Goal: Information Seeking & Learning: Compare options

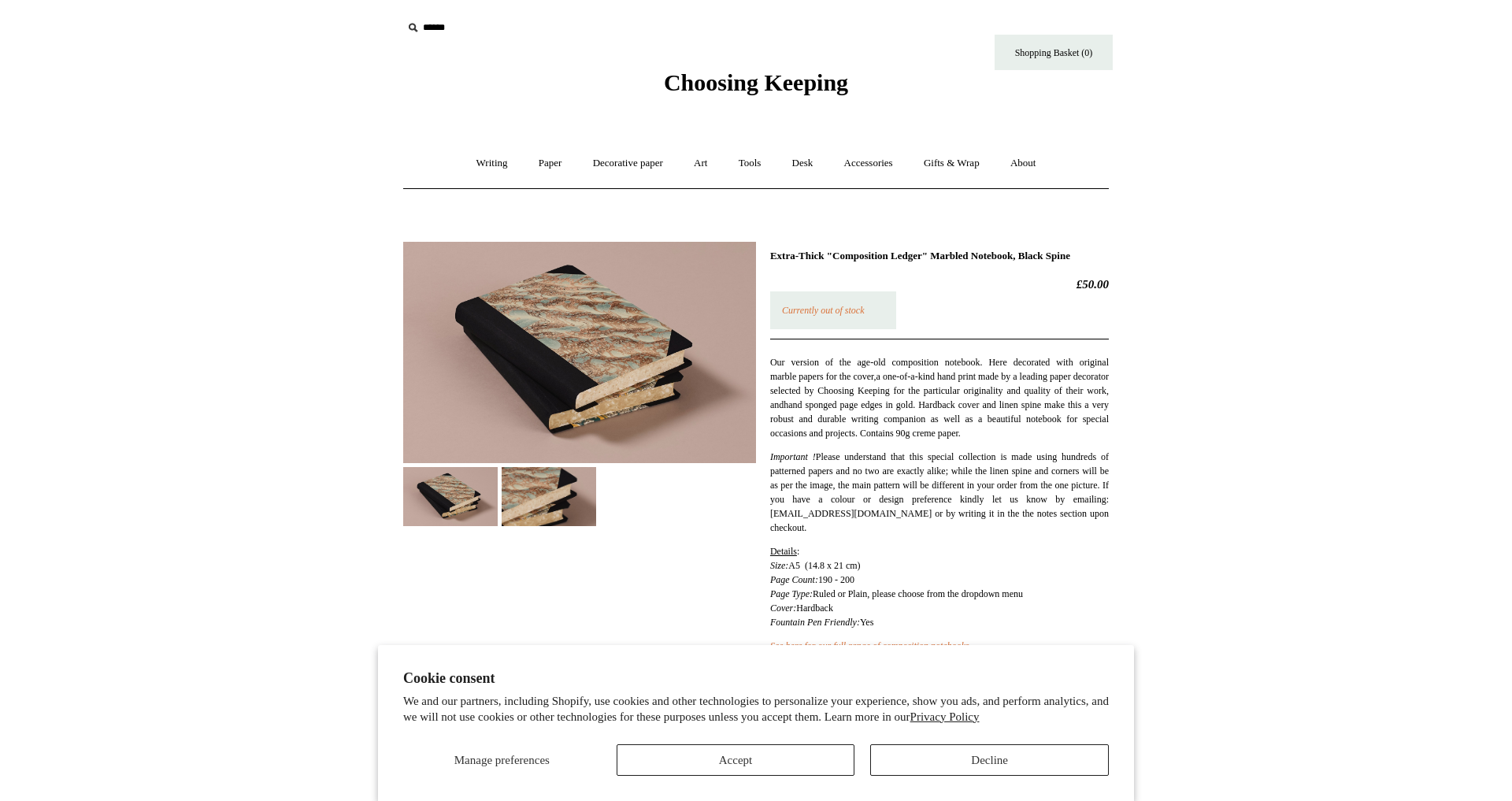
click at [556, 487] on img at bounding box center [549, 496] width 94 height 59
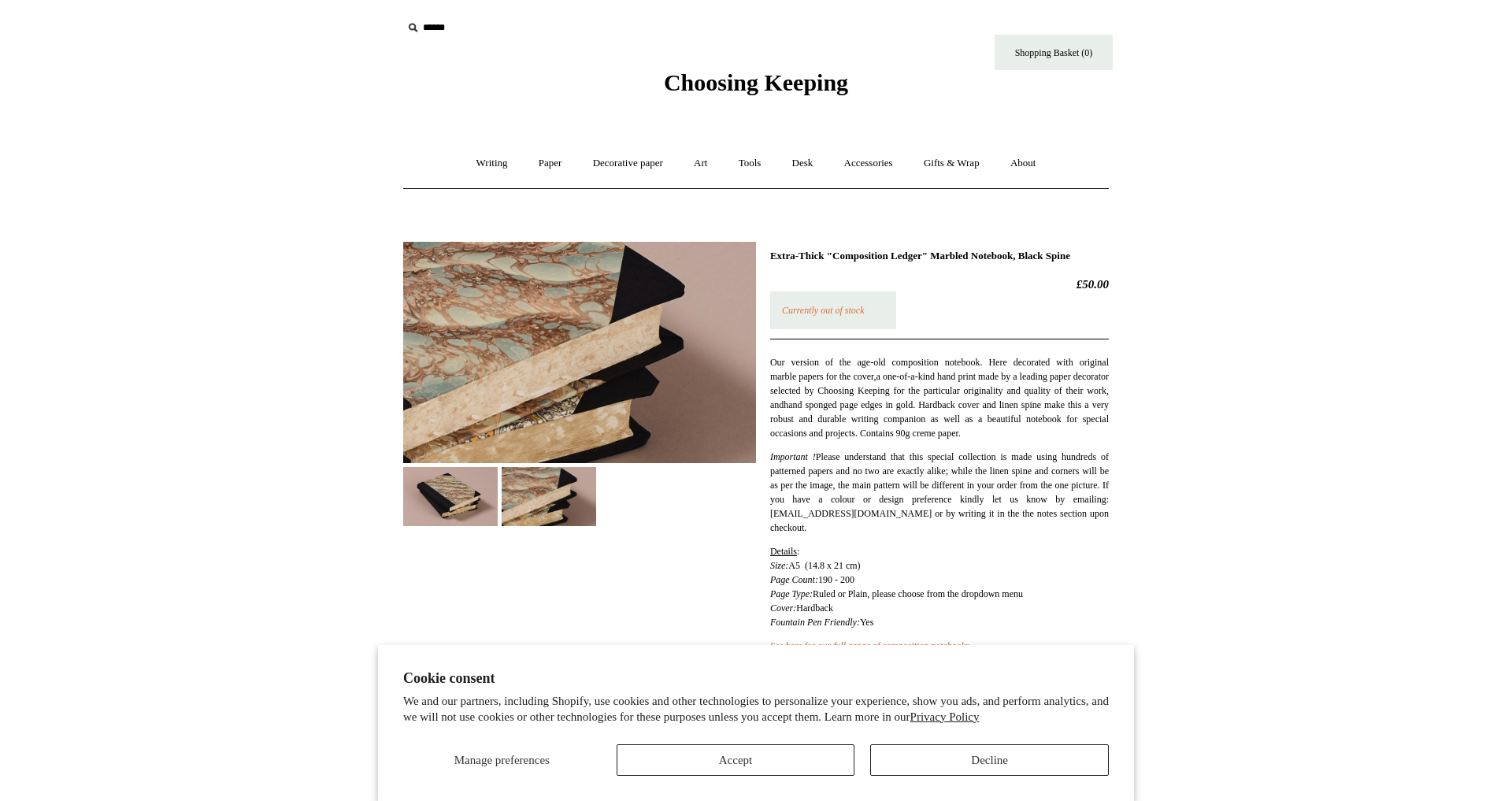
click at [531, 325] on img at bounding box center [580, 353] width 353 height 222
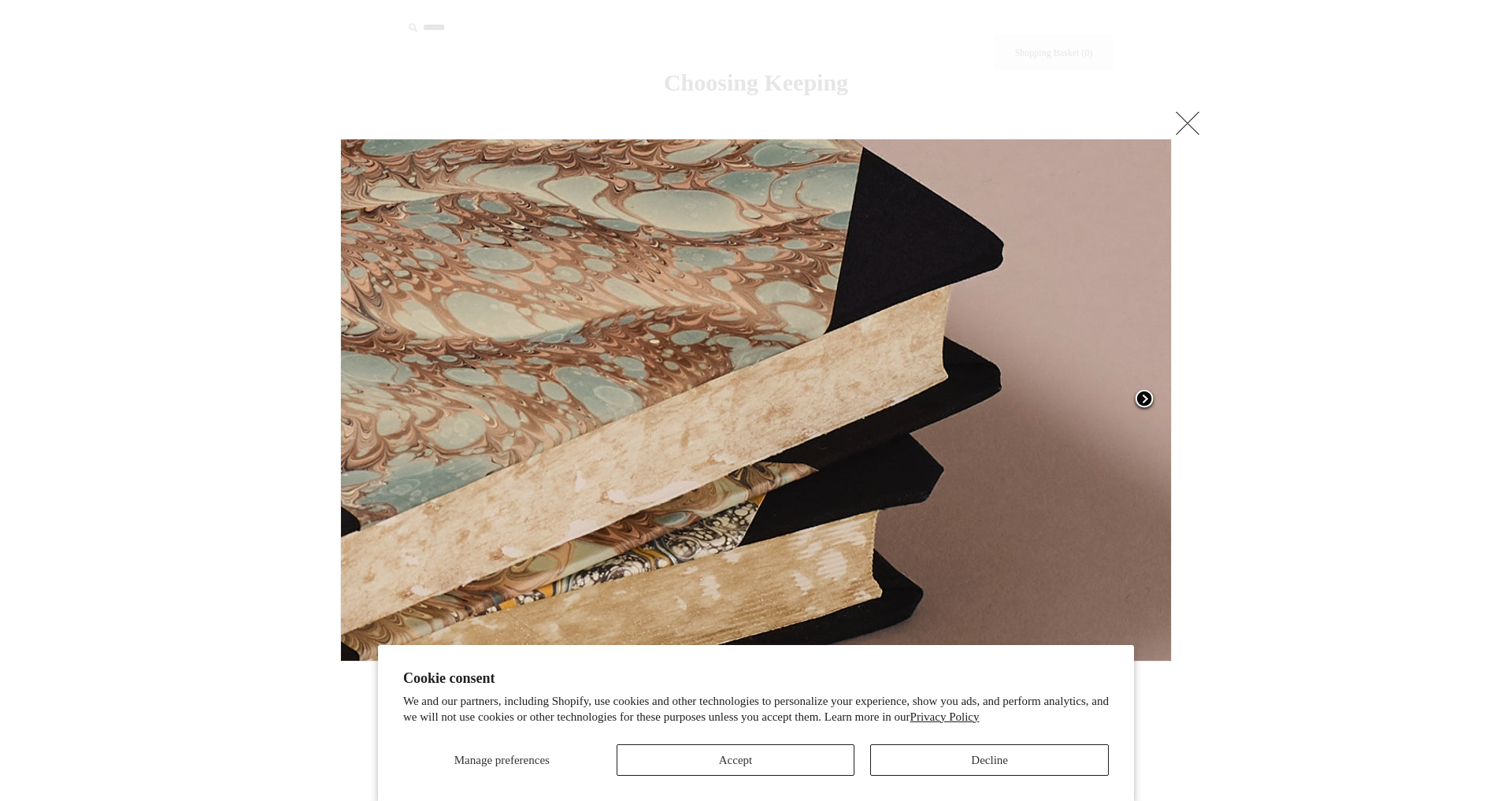
click at [1151, 400] on span at bounding box center [1144, 400] width 24 height 24
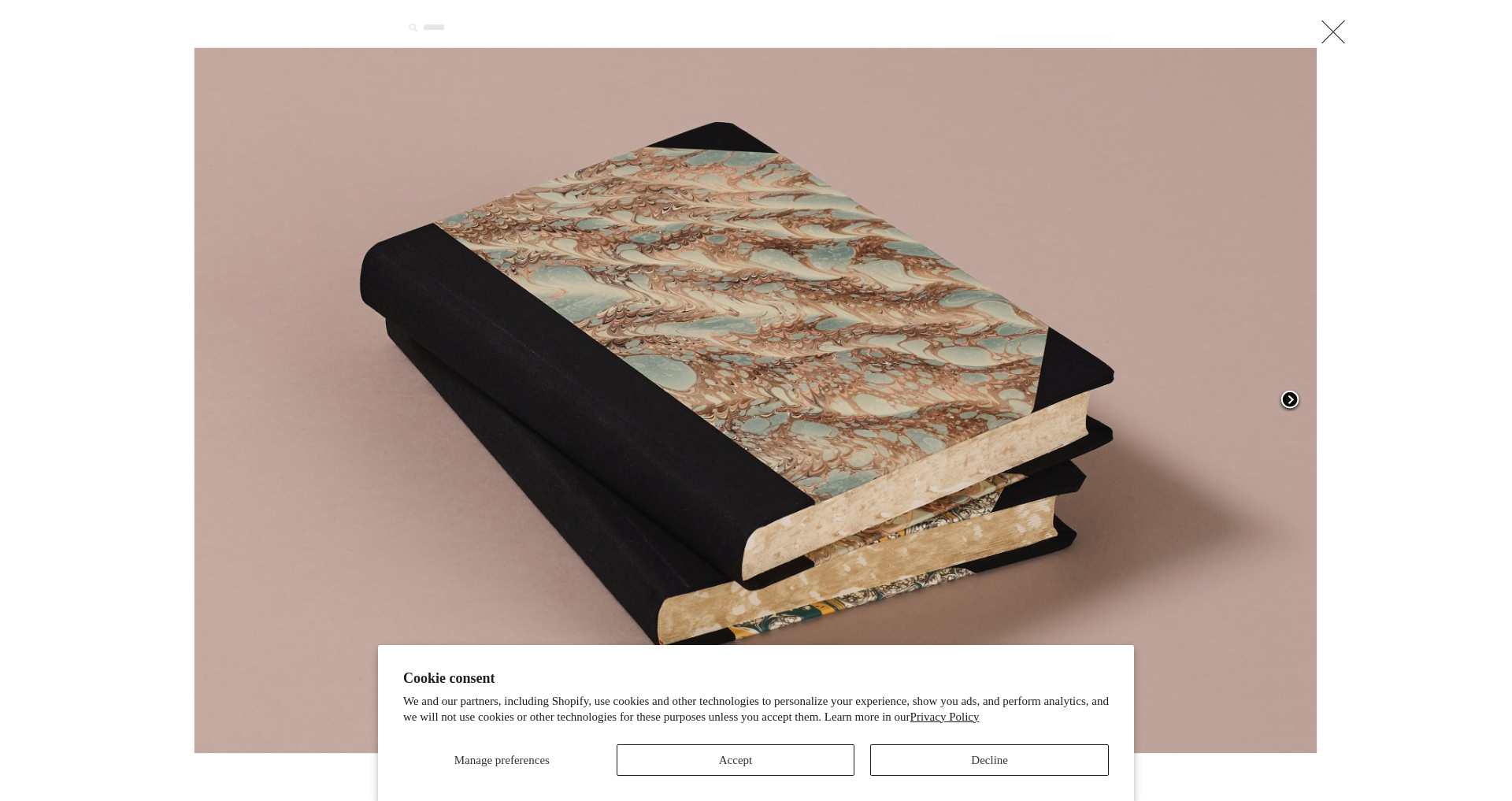
click at [1294, 397] on span at bounding box center [1289, 400] width 24 height 24
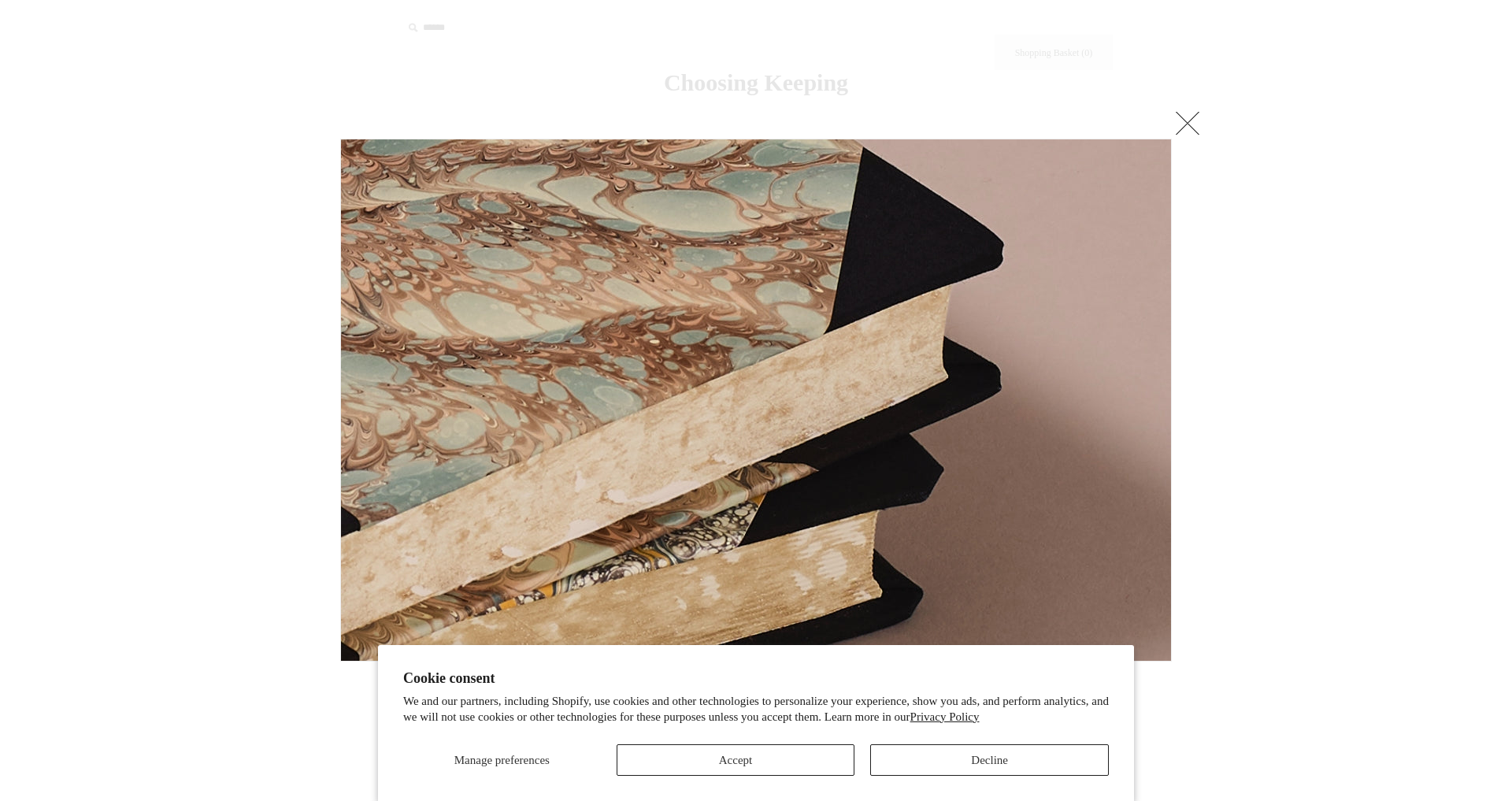
click at [1294, 397] on div at bounding box center [756, 591] width 1512 height 1182
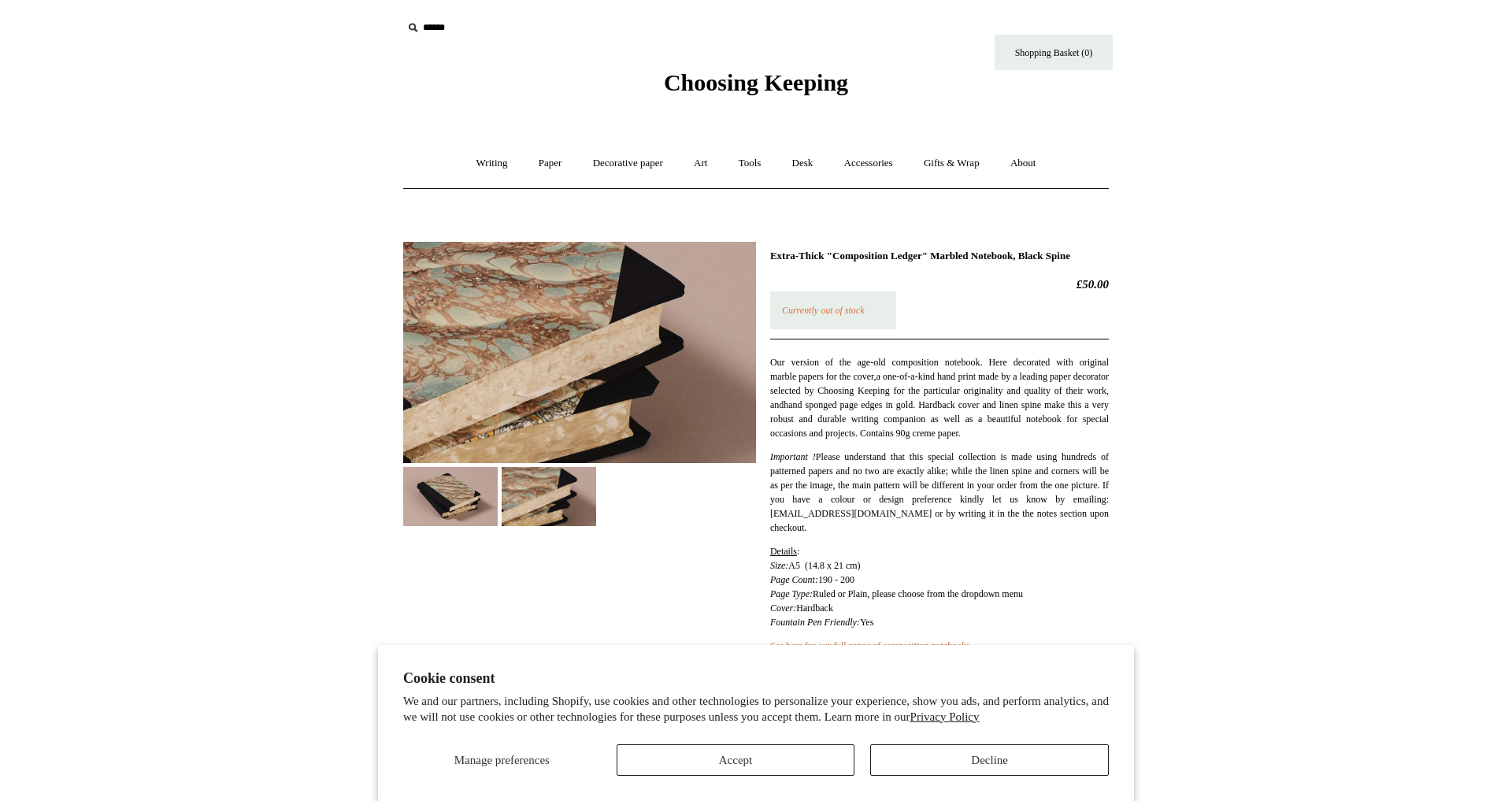
scroll to position [1, 1]
click at [1294, 397] on html "Cookie consent We and our partners, including Shopify, use cookies and other te…" at bounding box center [756, 585] width 1512 height 1172
click at [478, 158] on link "Writing +" at bounding box center [492, 163] width 60 height 42
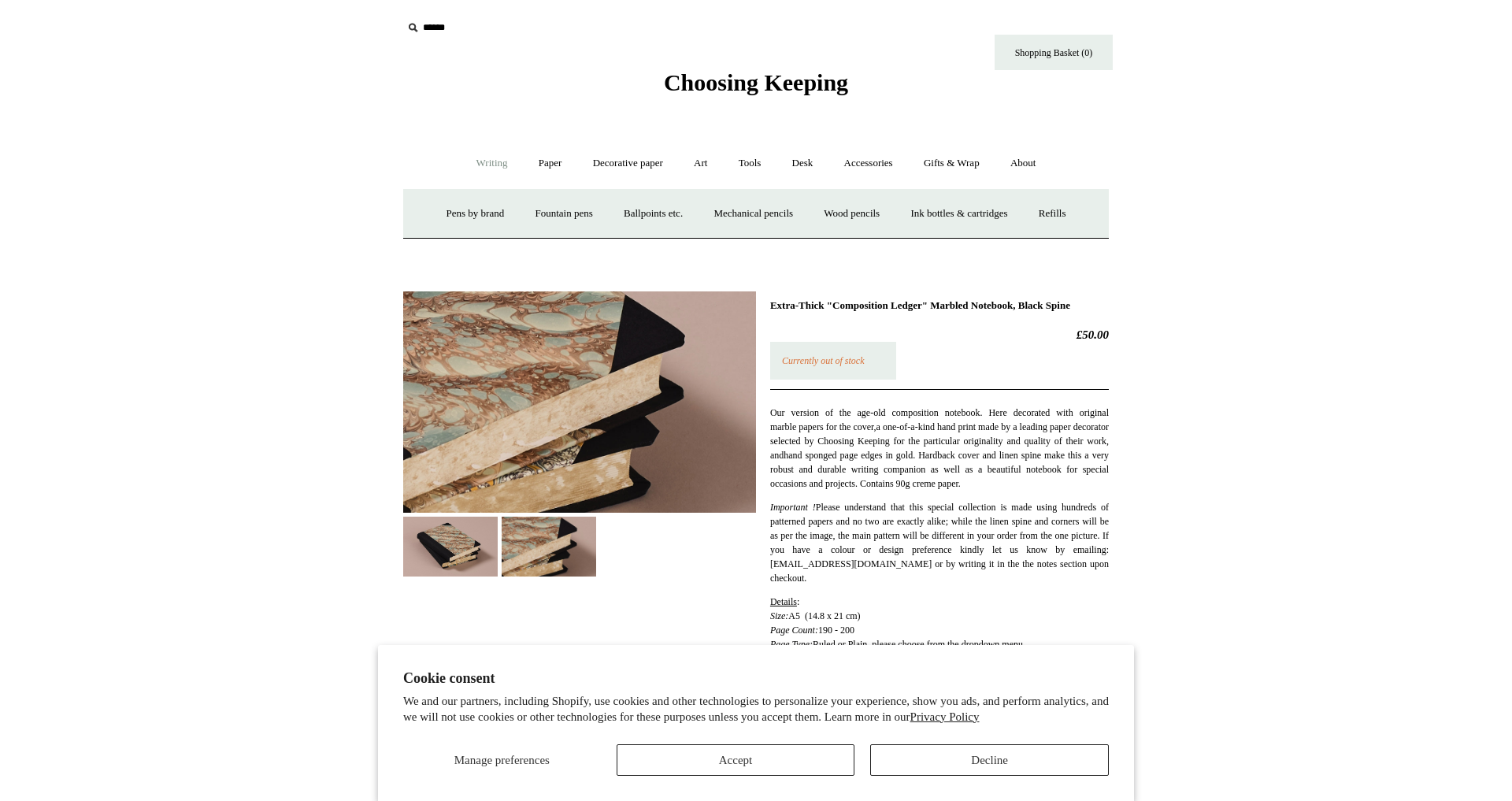
scroll to position [0, 2]
click at [876, 159] on link "Accessories +" at bounding box center [869, 163] width 77 height 42
click at [886, 213] on link "Books" at bounding box center [877, 214] width 54 height 42
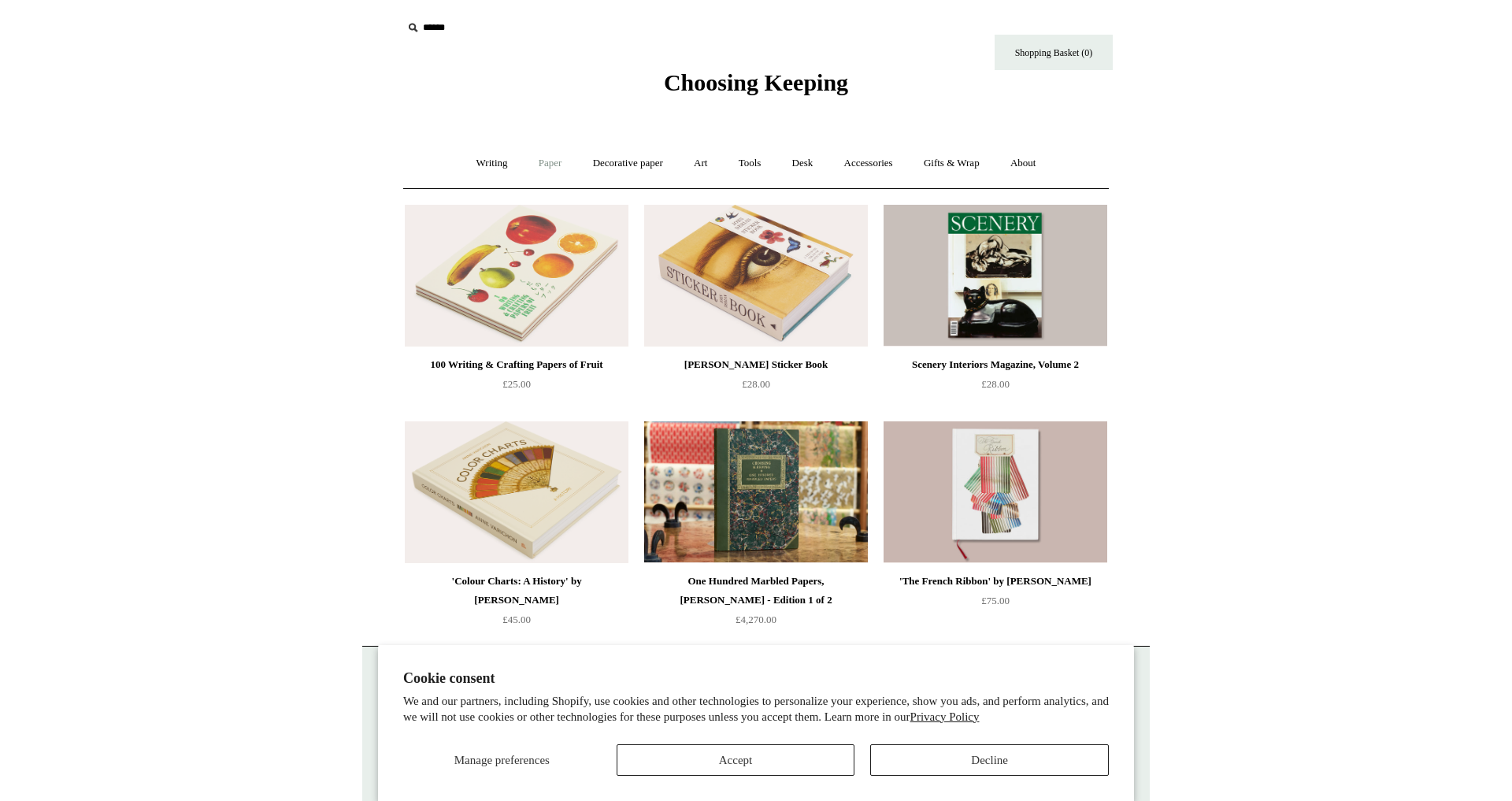
click at [541, 161] on link "Paper +" at bounding box center [551, 163] width 52 height 42
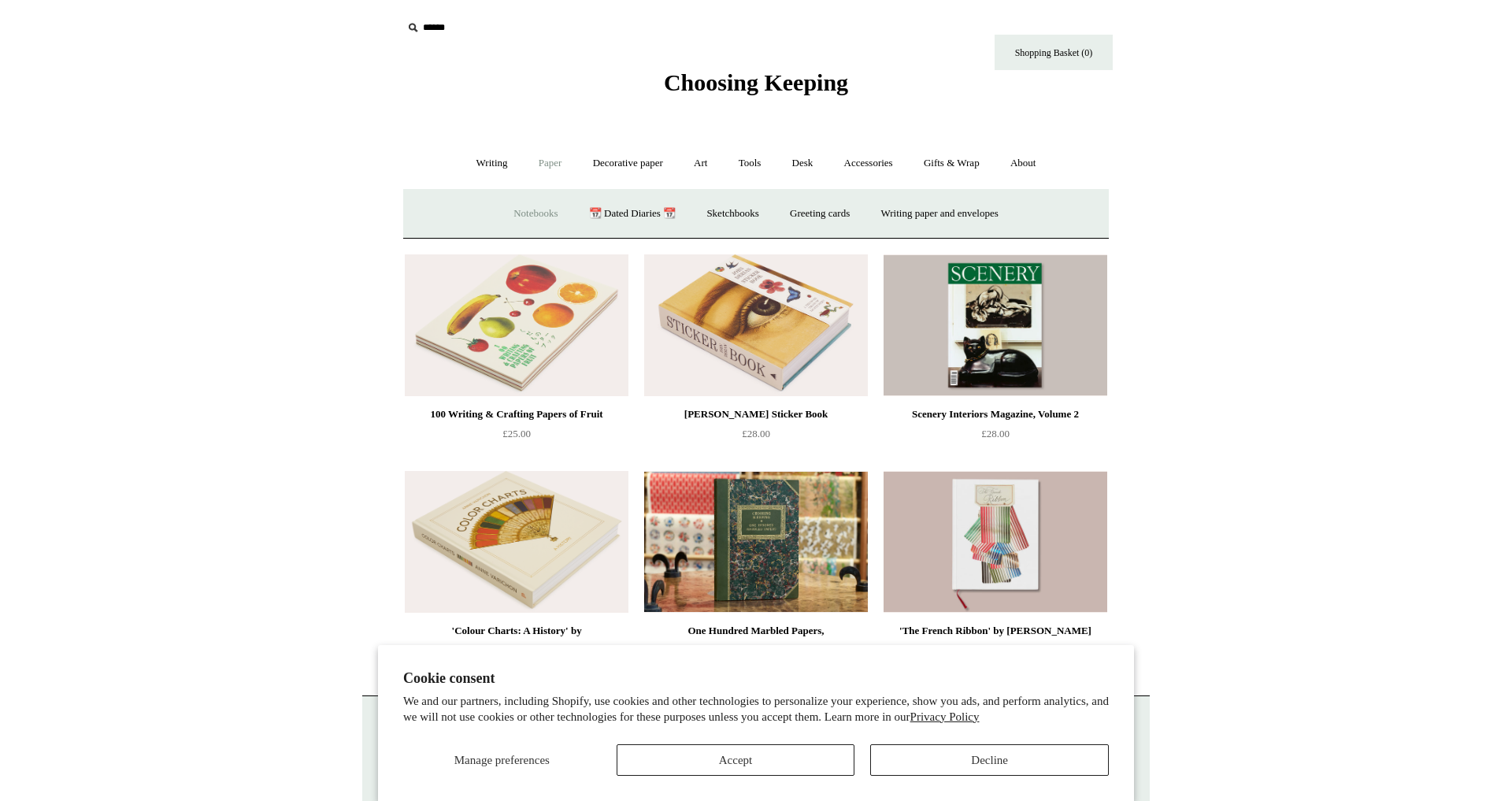
click at [519, 209] on link "Notebooks +" at bounding box center [535, 214] width 72 height 42
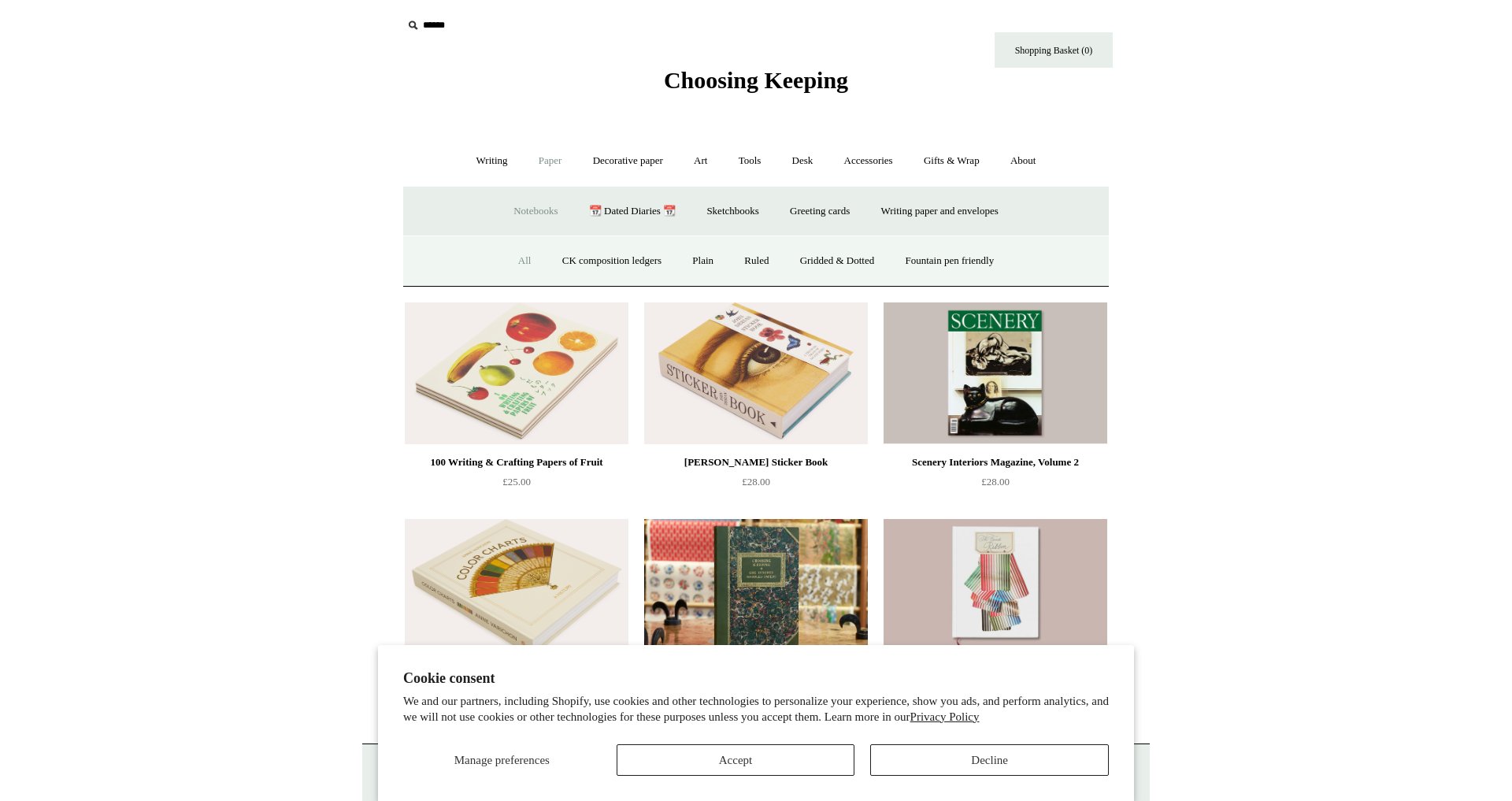
scroll to position [3, 1]
click at [512, 260] on link "All" at bounding box center [525, 260] width 42 height 42
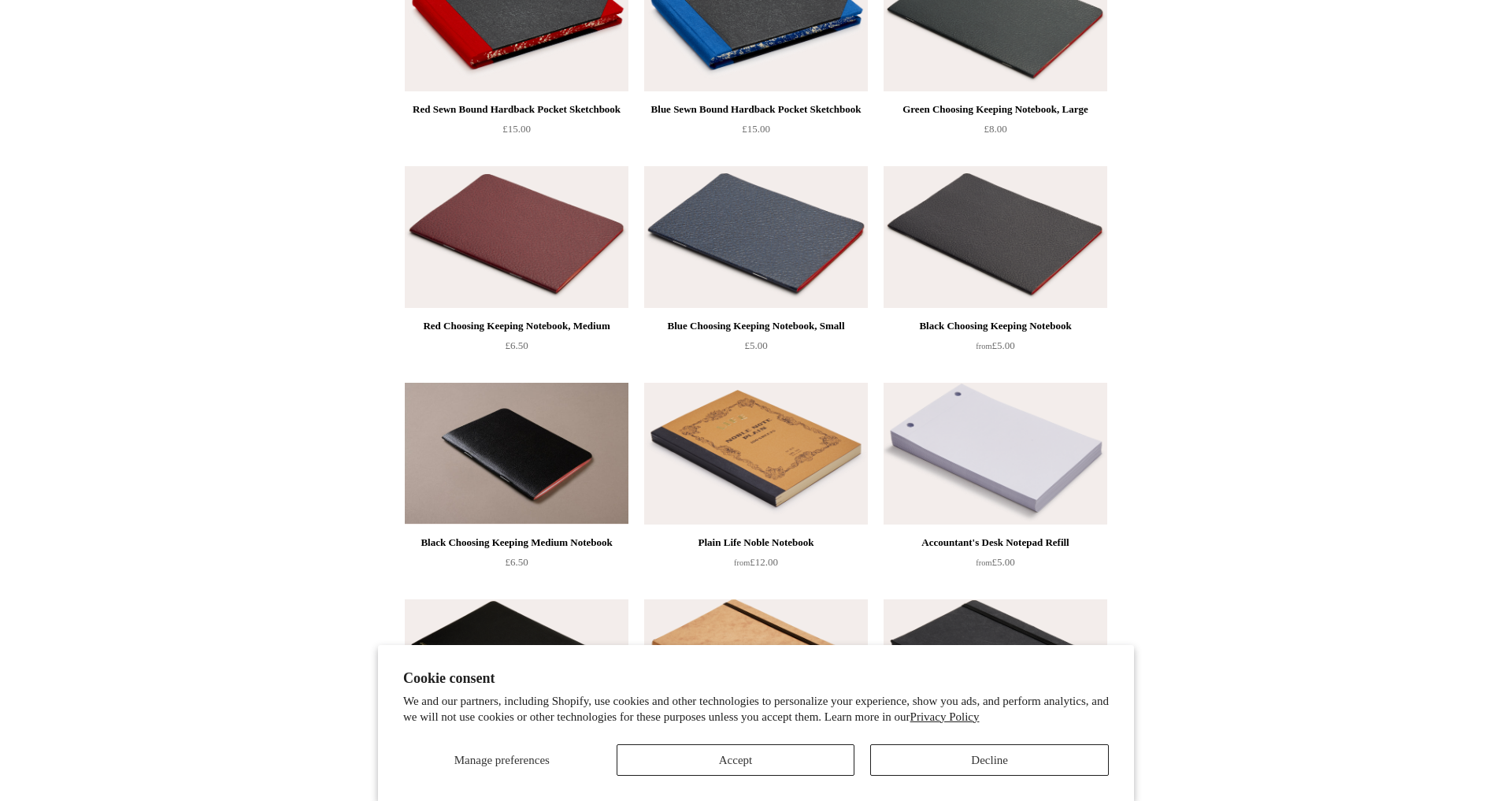
scroll to position [4158, 0]
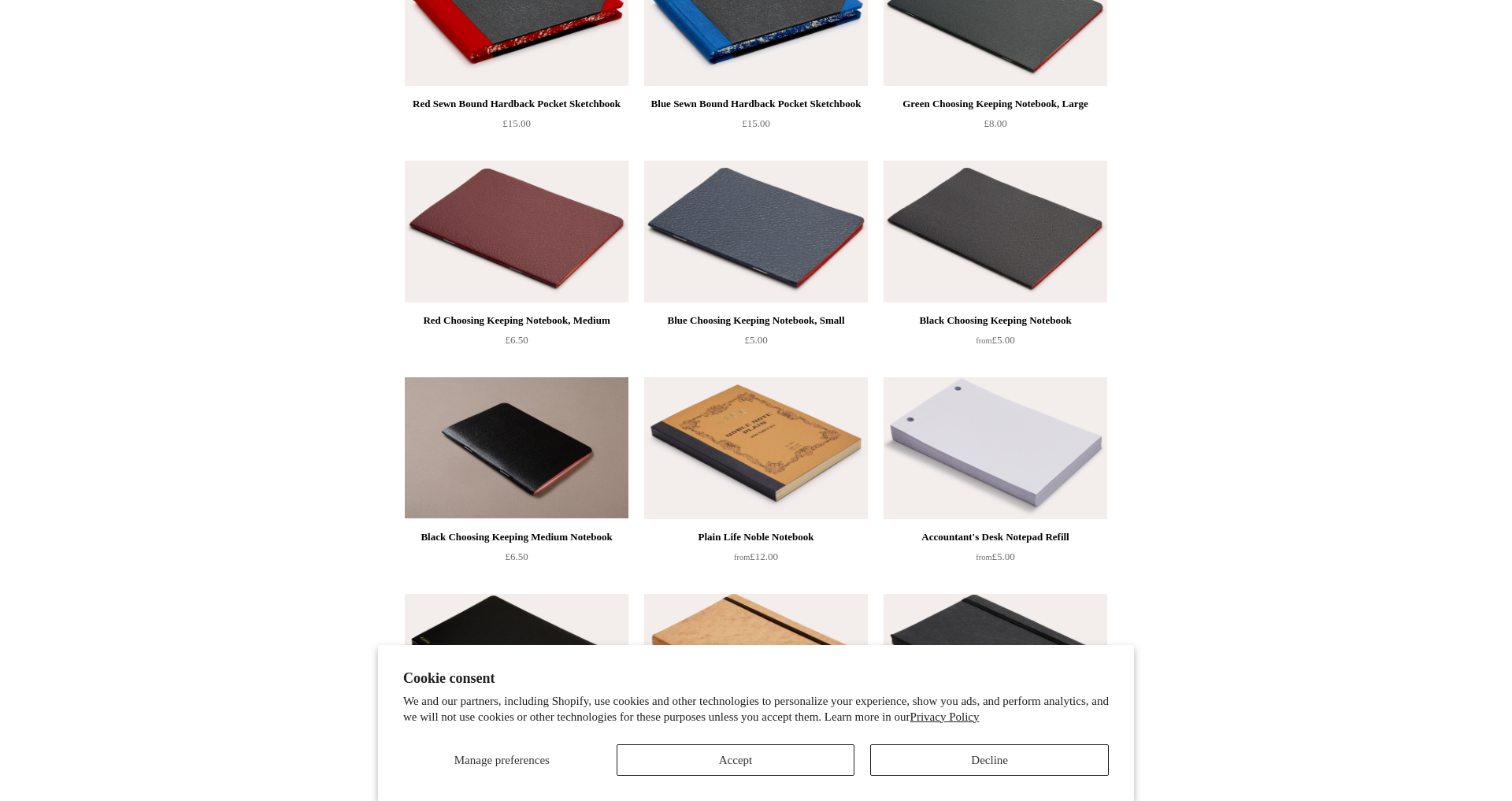
click at [532, 257] on img at bounding box center [517, 231] width 223 height 141
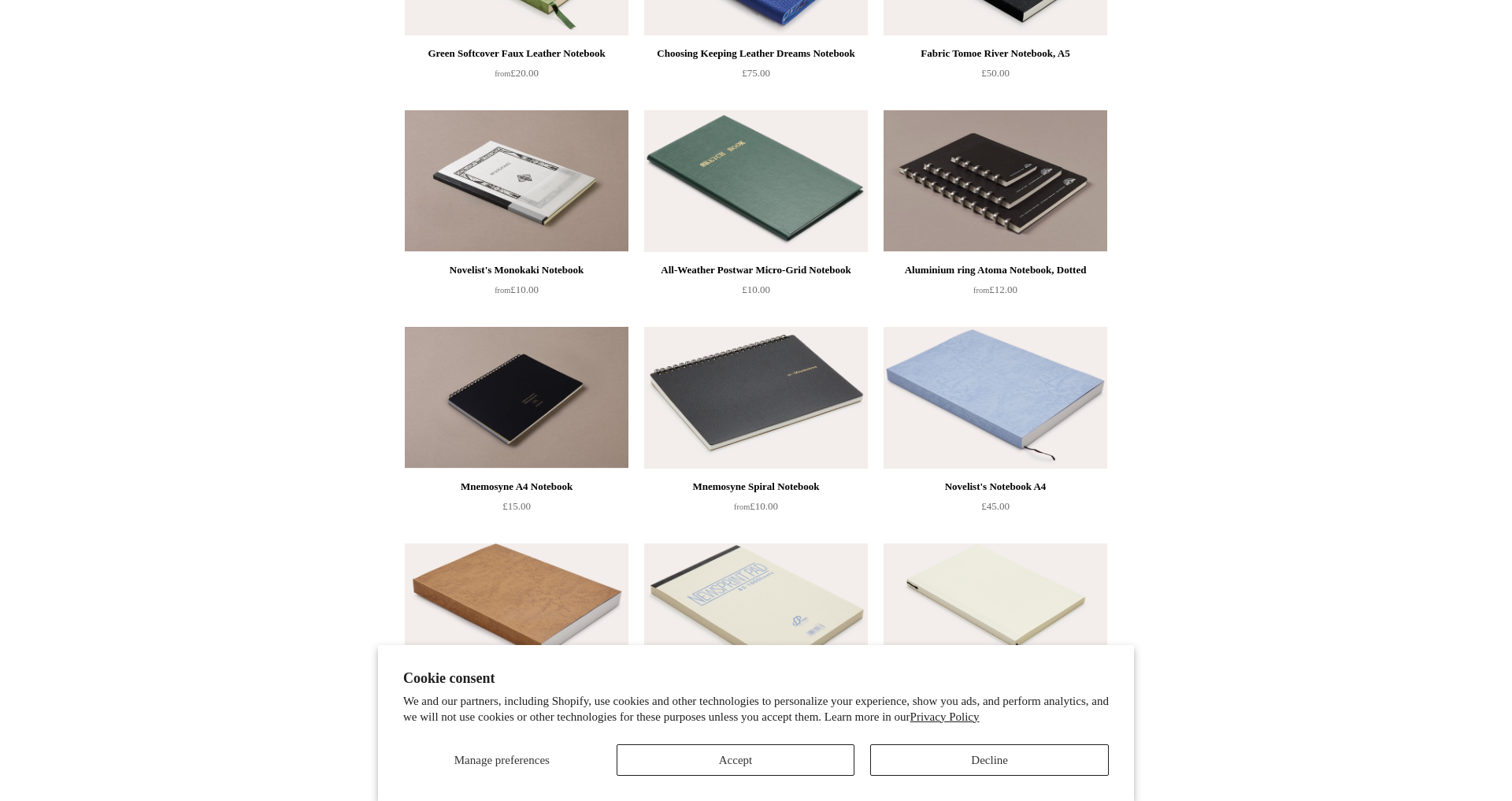
scroll to position [5076, 0]
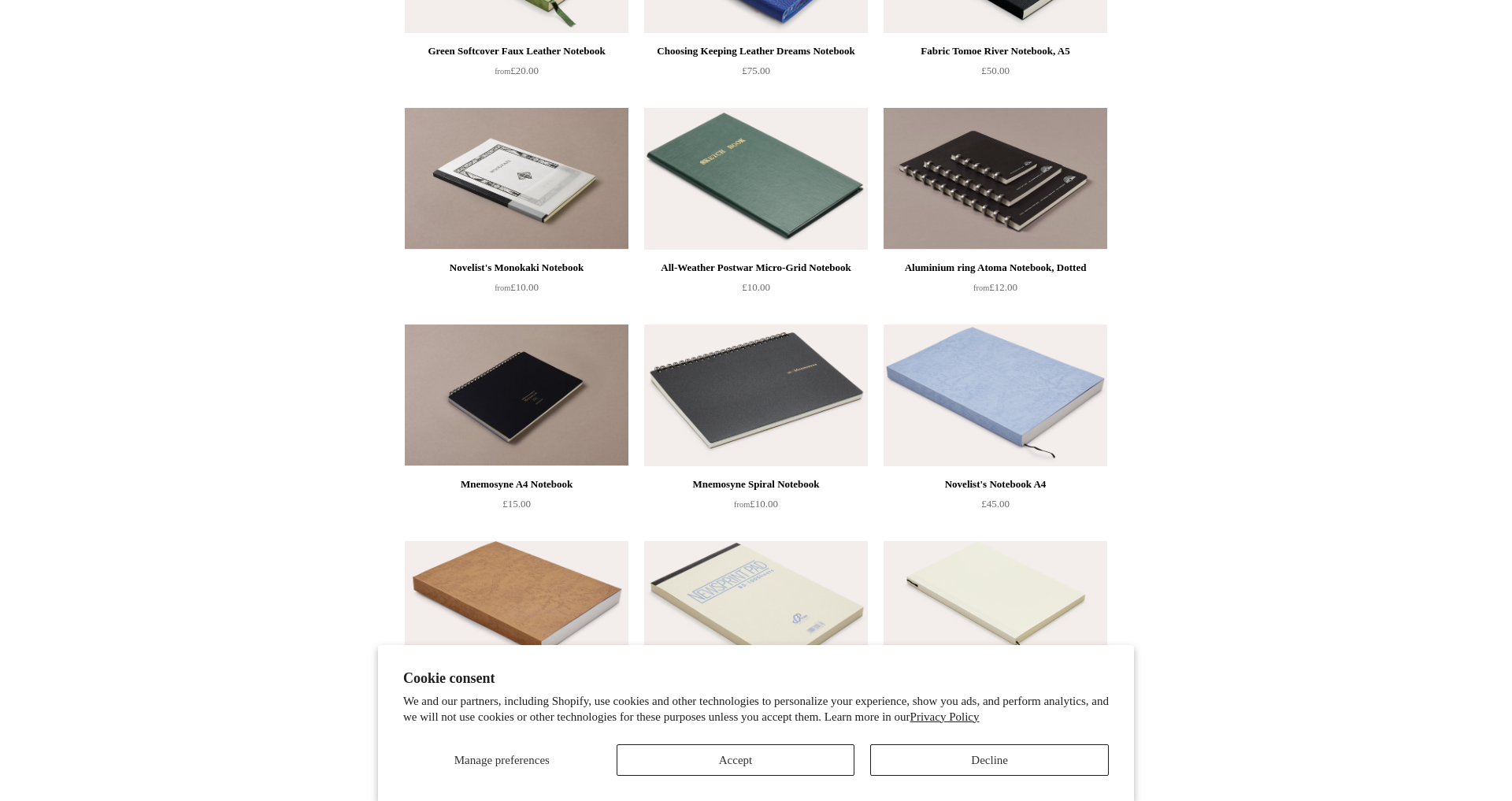
click at [798, 200] on img at bounding box center [756, 179] width 223 height 141
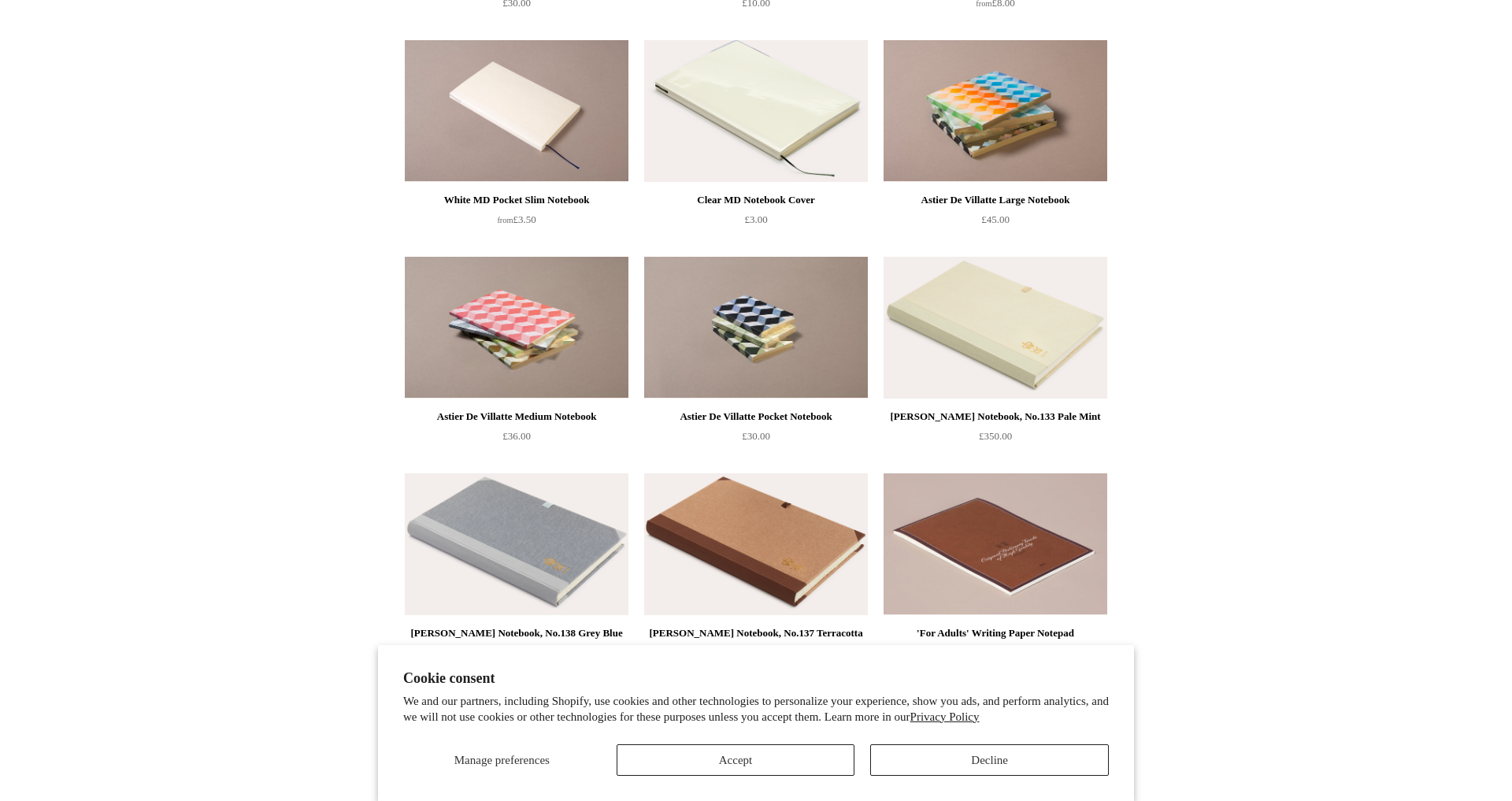
scroll to position [5794, 0]
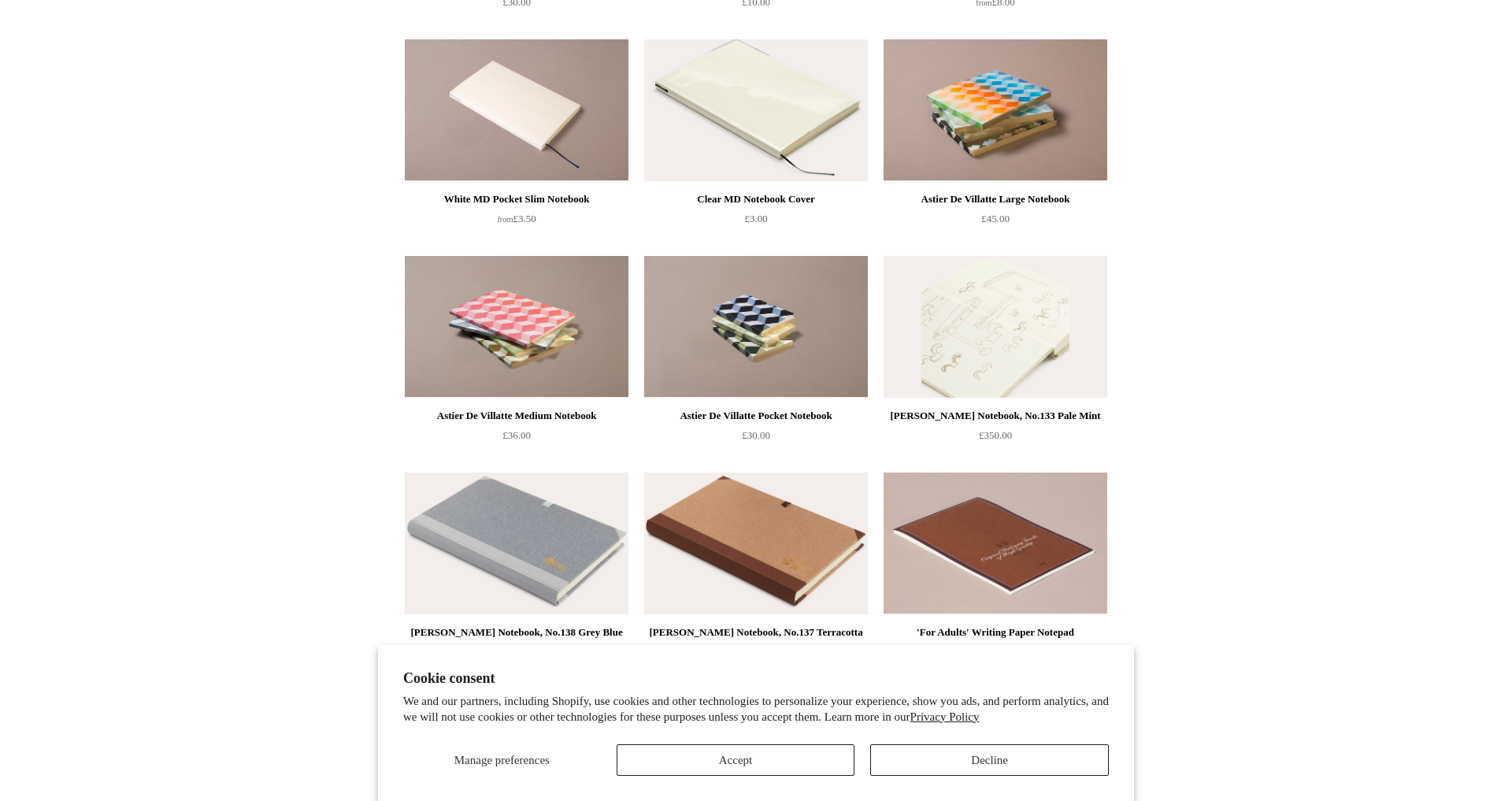
click at [1033, 314] on img at bounding box center [995, 326] width 223 height 141
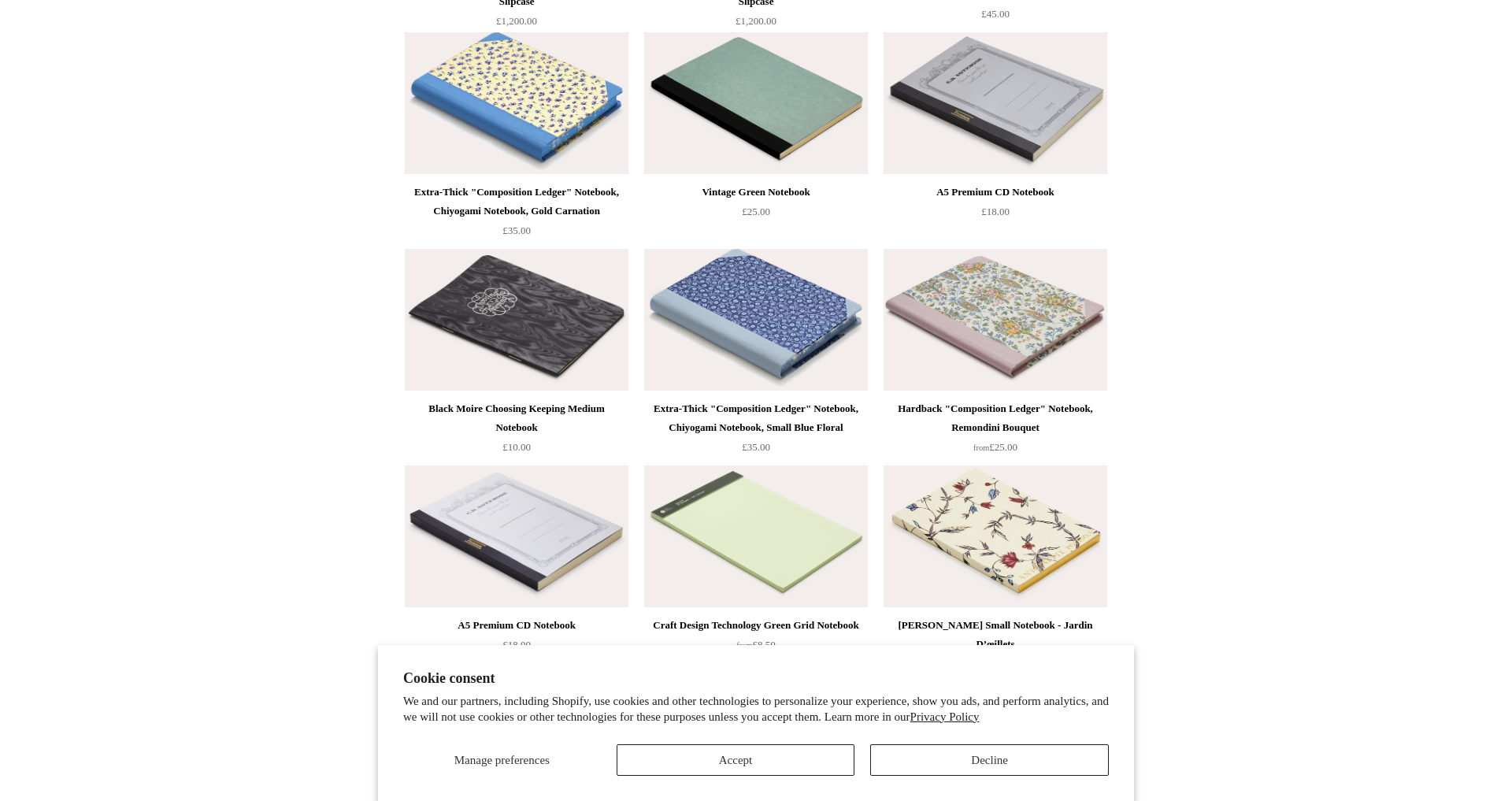
scroll to position [8400, 0]
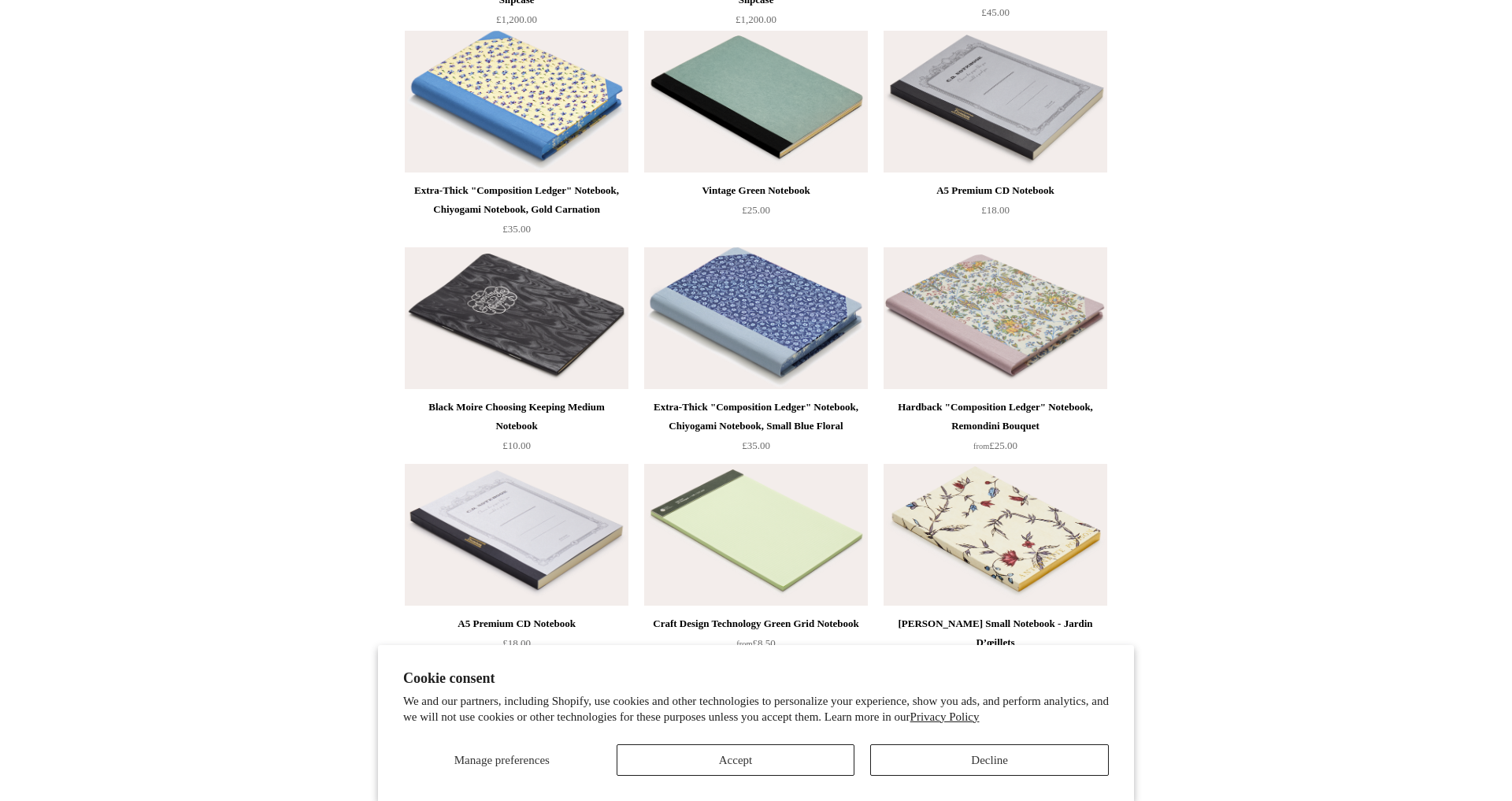
click at [807, 122] on img at bounding box center [756, 101] width 223 height 141
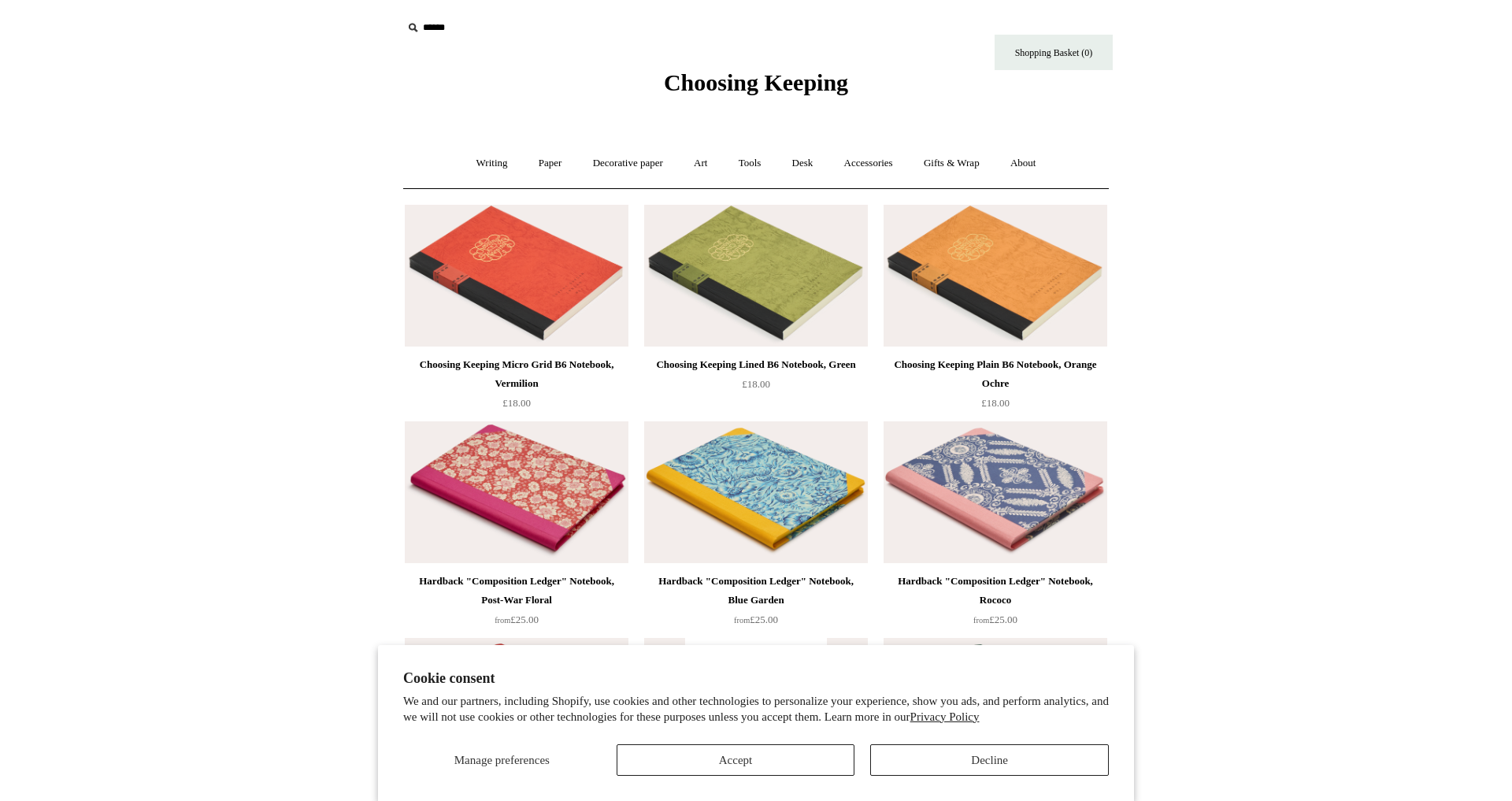
scroll to position [0, 0]
click at [749, 160] on link "Tools +" at bounding box center [750, 163] width 52 height 42
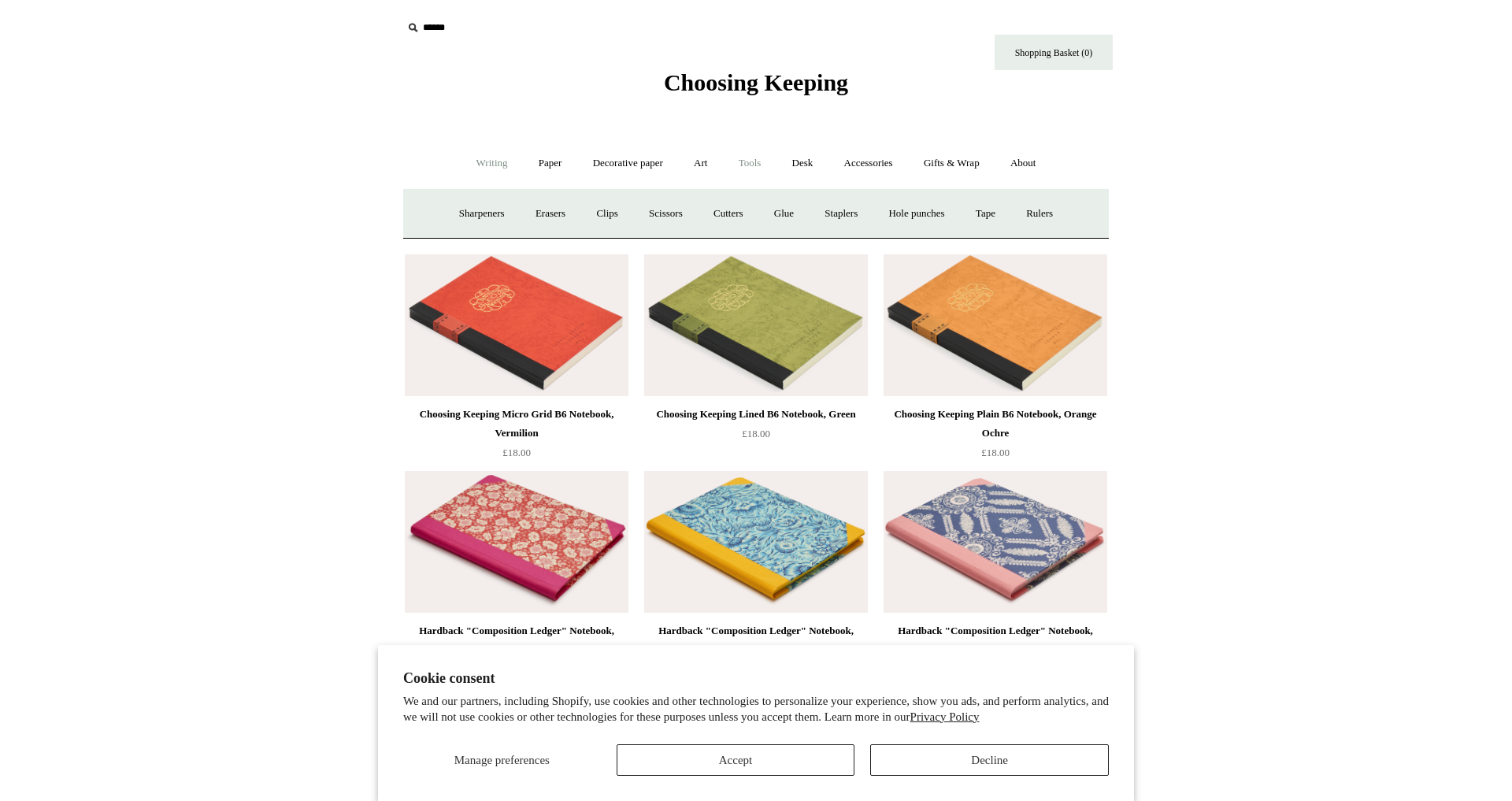
click at [481, 163] on link "Writing +" at bounding box center [492, 163] width 60 height 42
click at [535, 211] on link "Fountain pens +" at bounding box center [563, 214] width 86 height 42
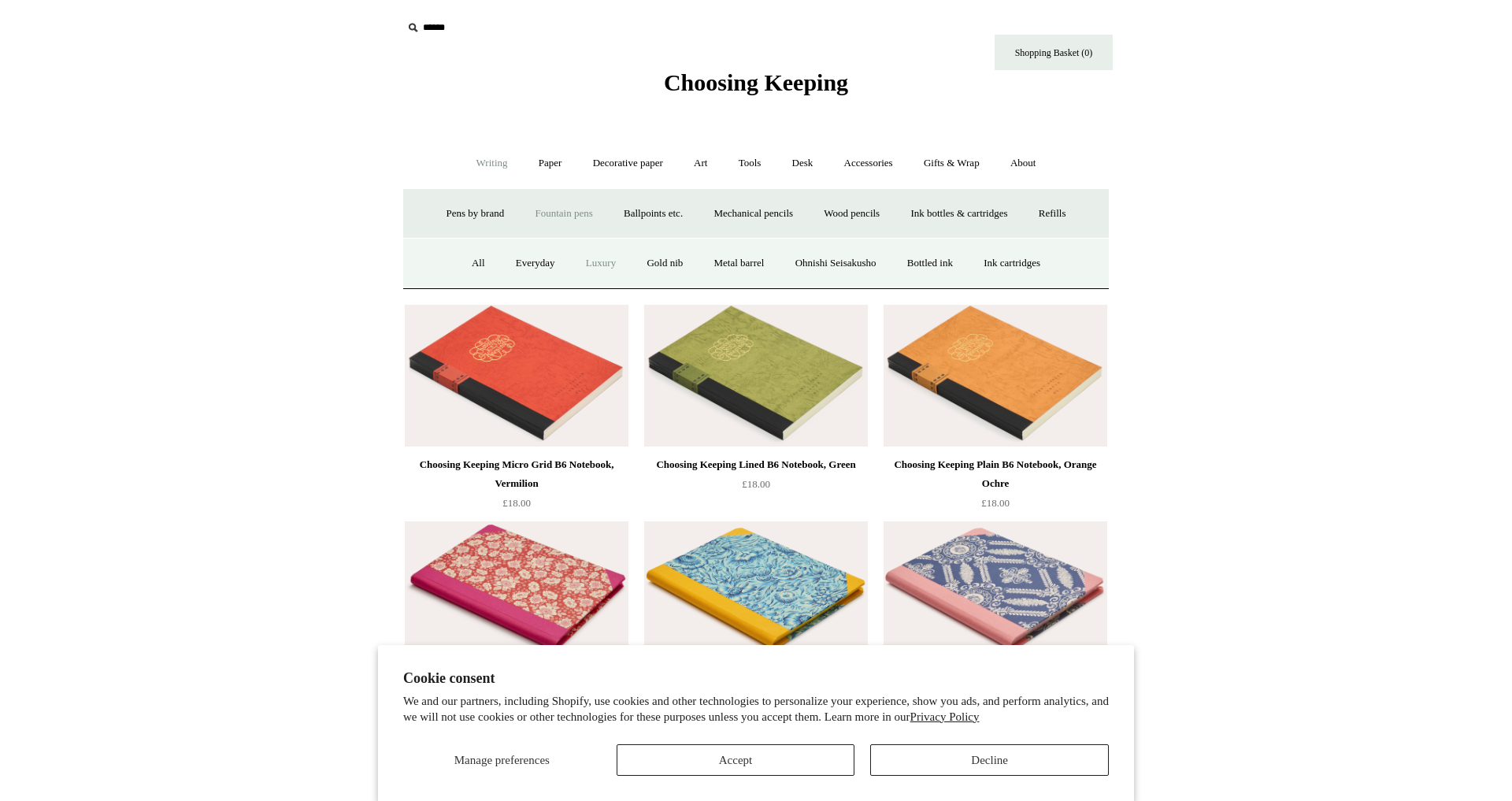
click at [587, 257] on link "Luxury" at bounding box center [601, 264] width 58 height 42
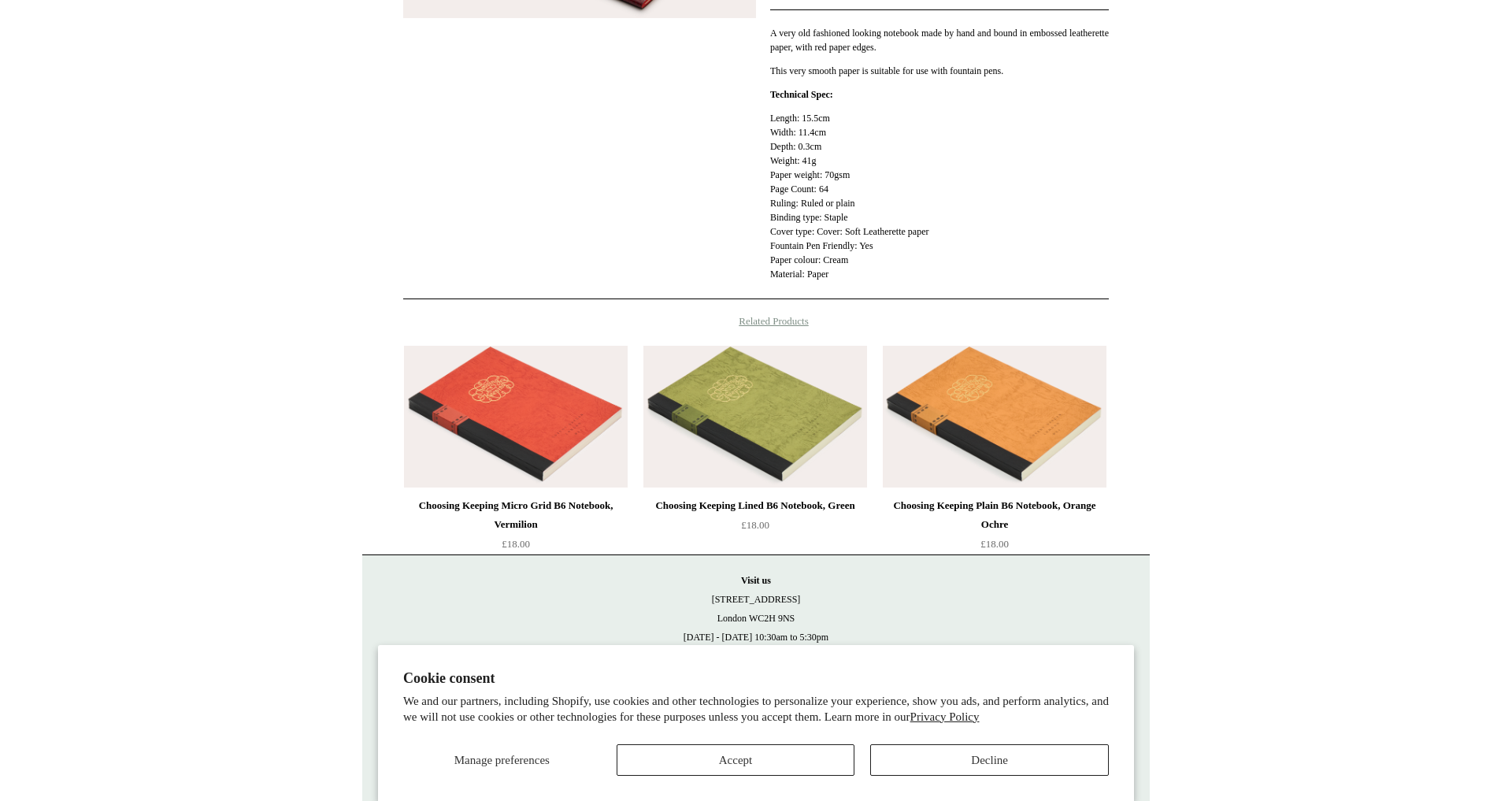
scroll to position [419, 0]
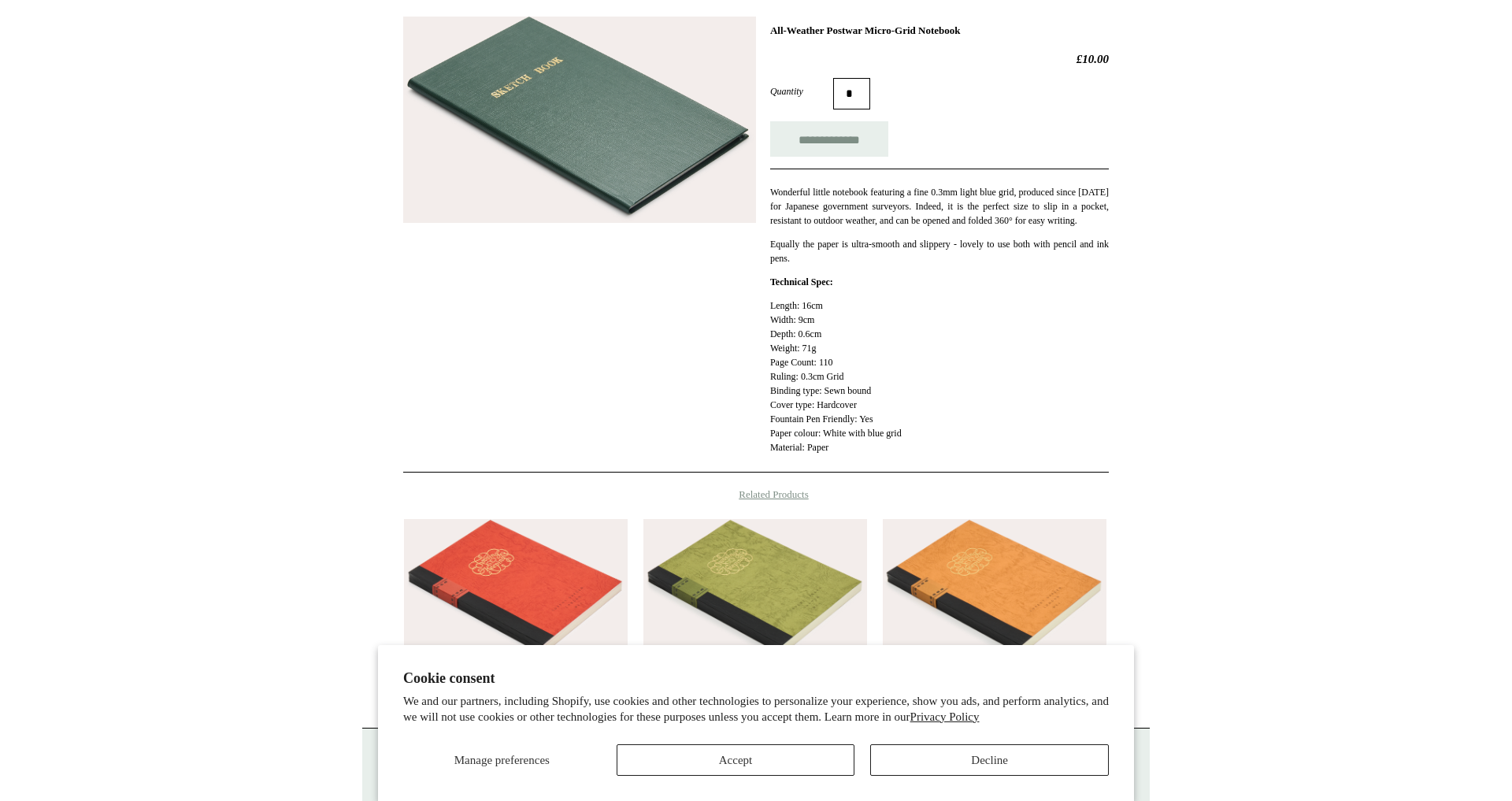
scroll to position [225, 0]
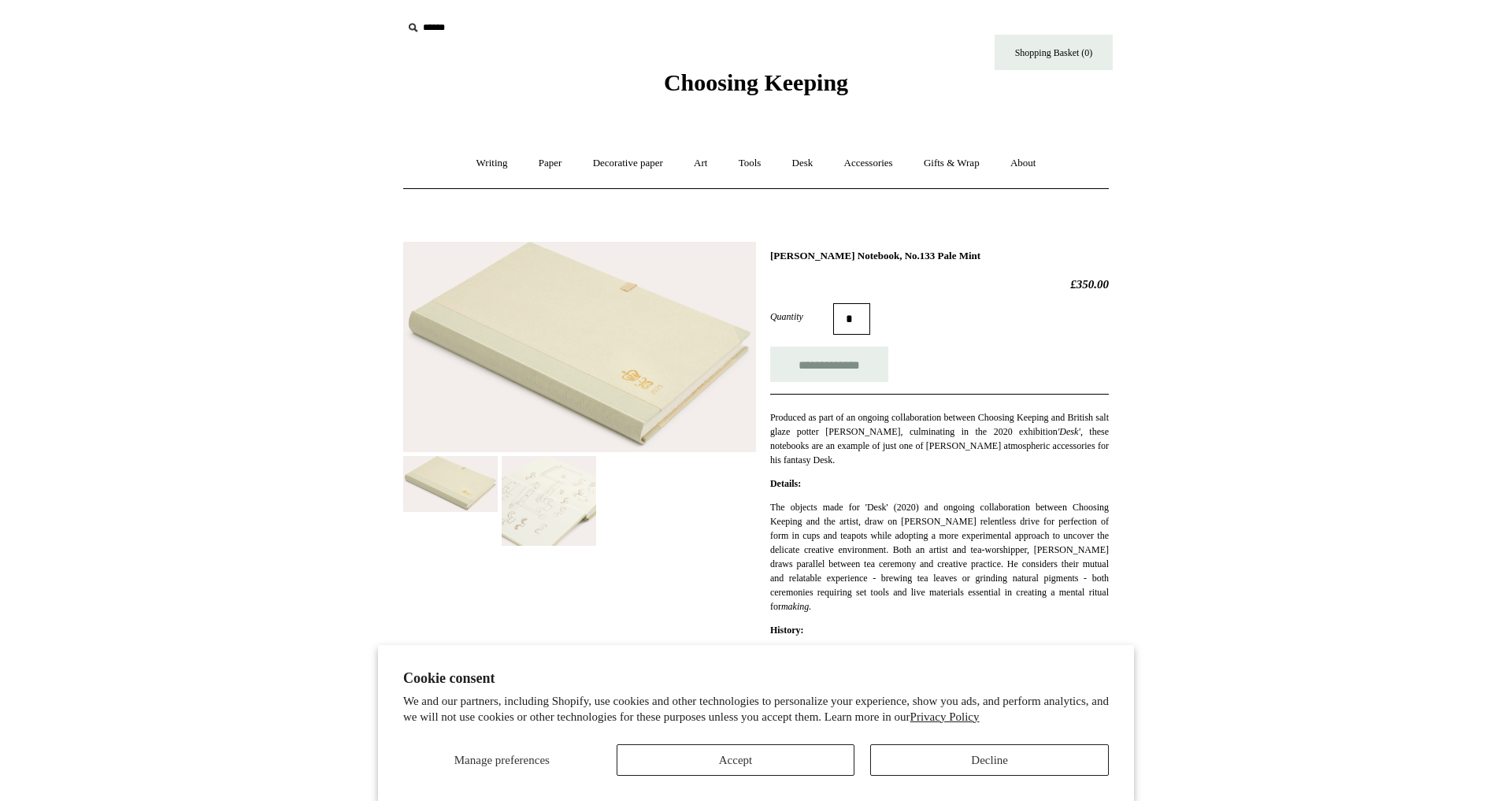
scroll to position [1, 0]
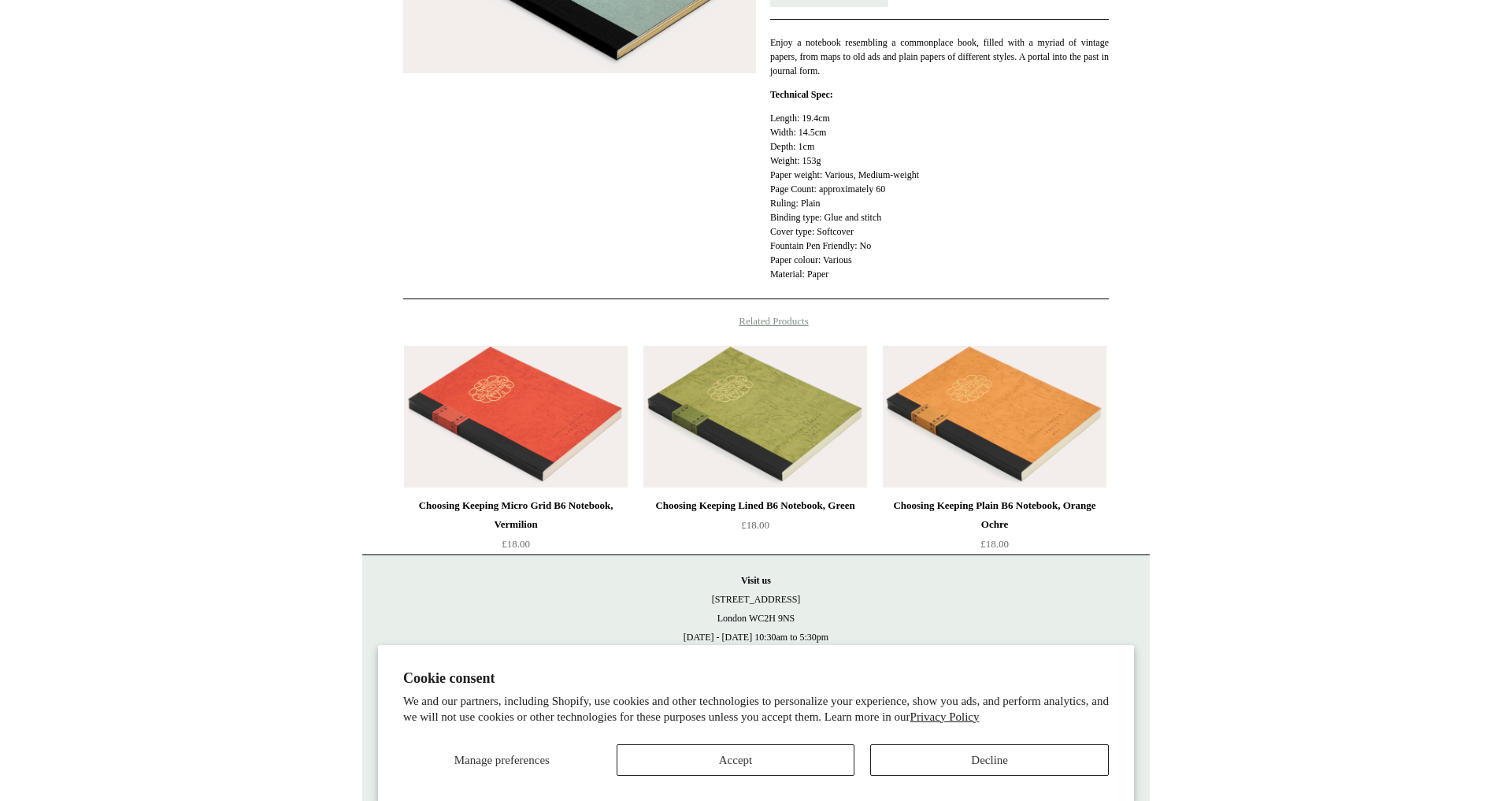
scroll to position [374, 0]
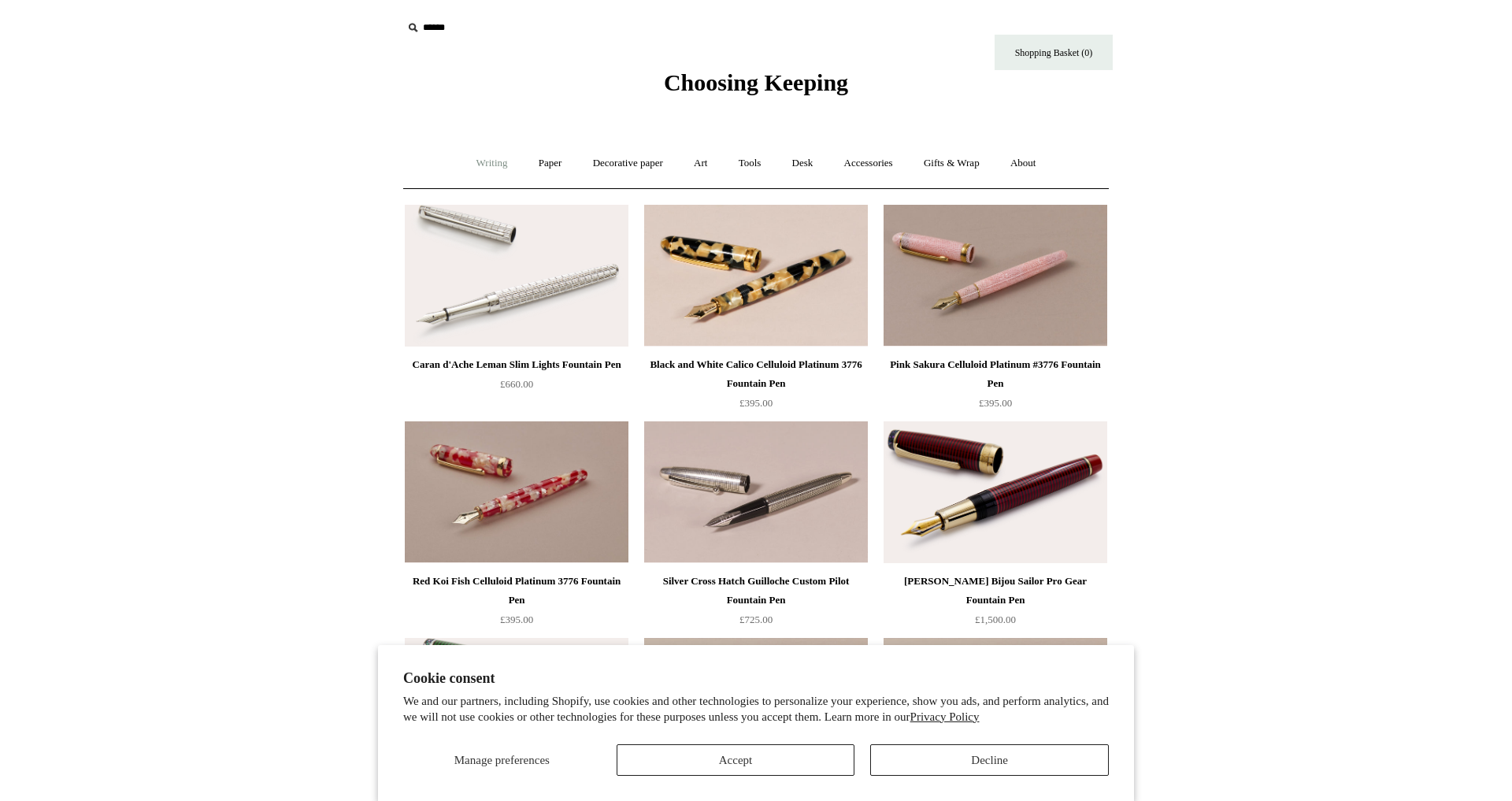
click at [490, 167] on link "Writing +" at bounding box center [492, 163] width 60 height 42
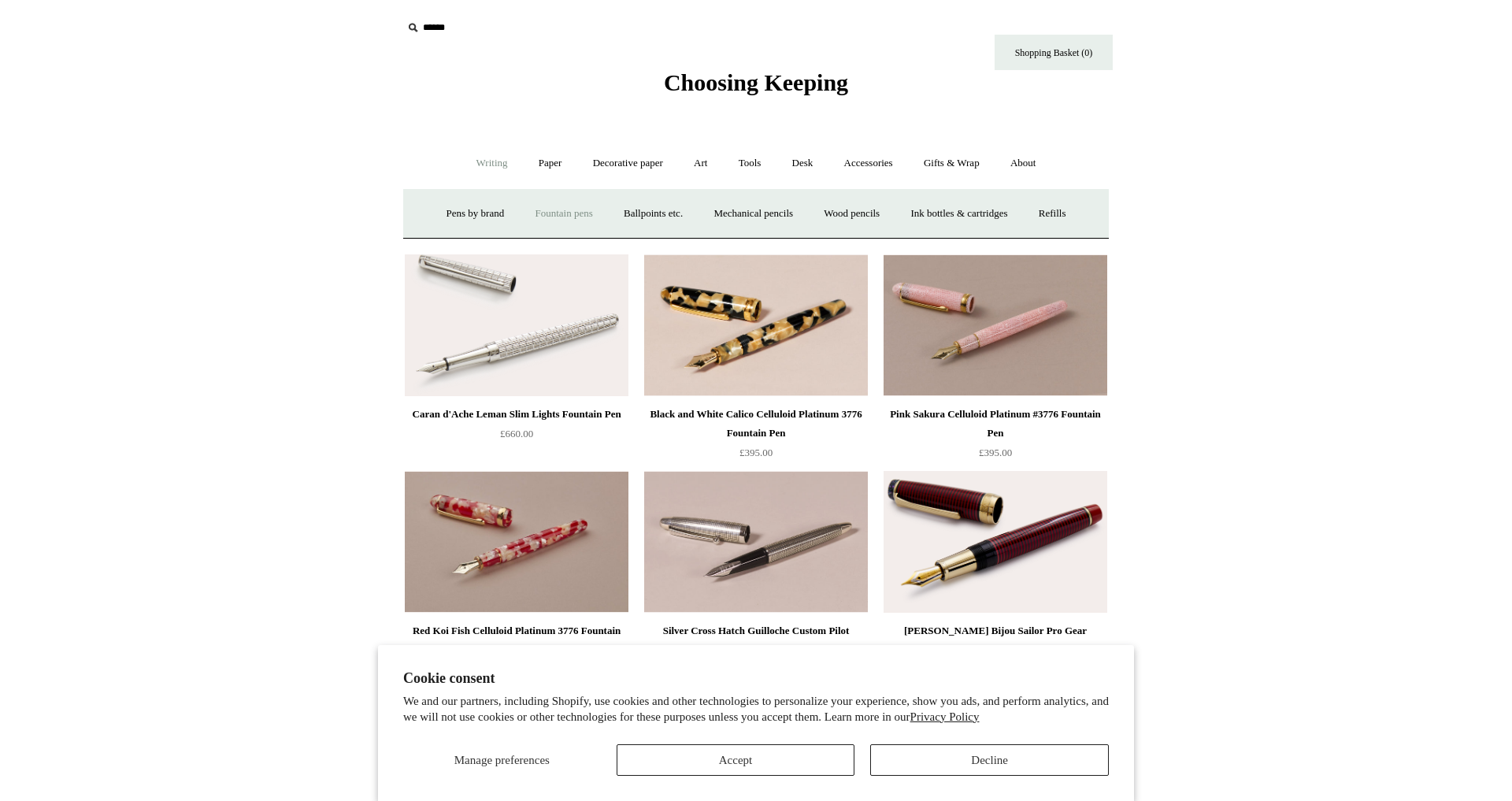
click at [540, 209] on link "Fountain pens +" at bounding box center [563, 214] width 86 height 42
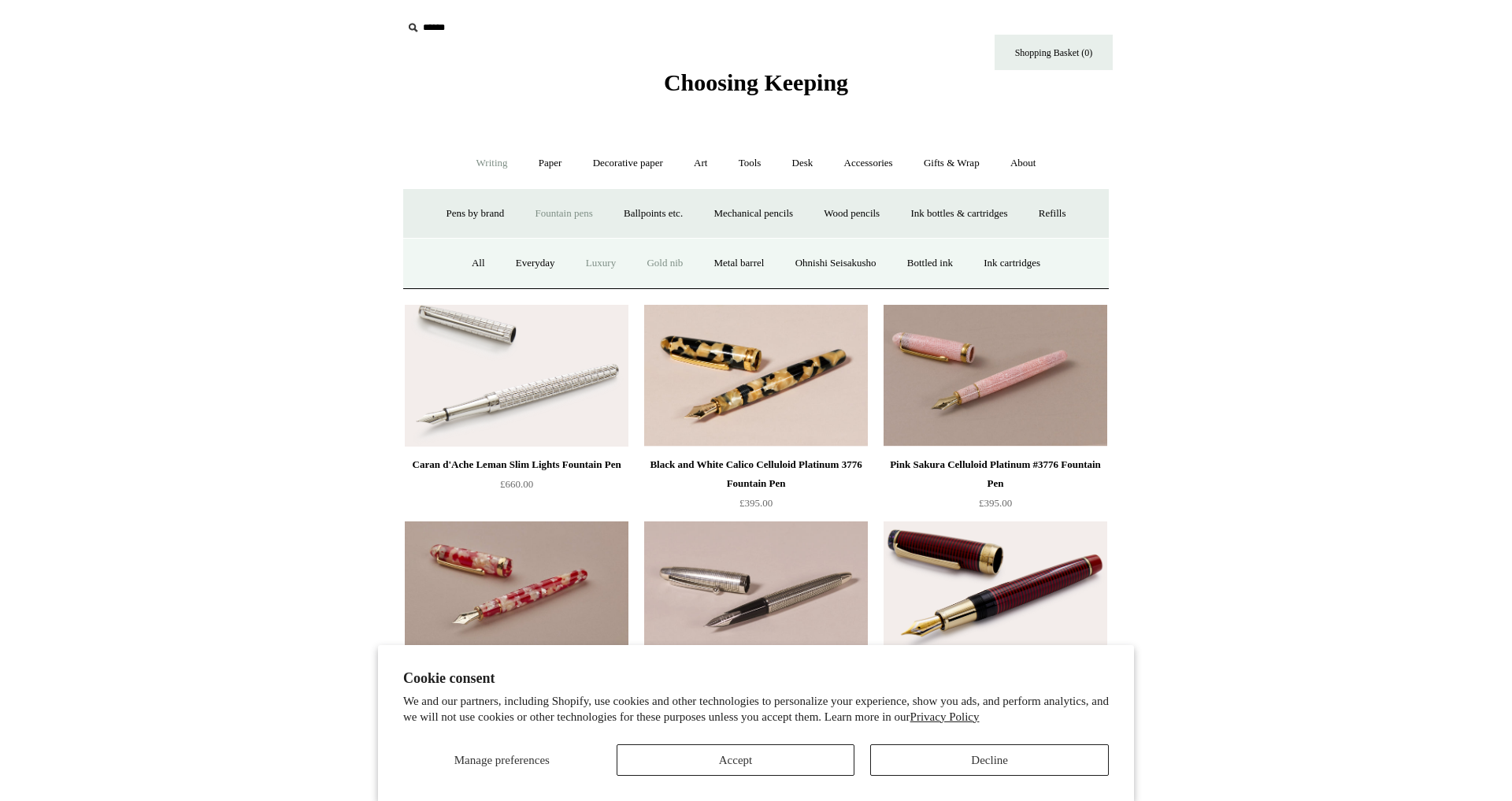
click at [649, 261] on link "Gold nib" at bounding box center [664, 264] width 65 height 42
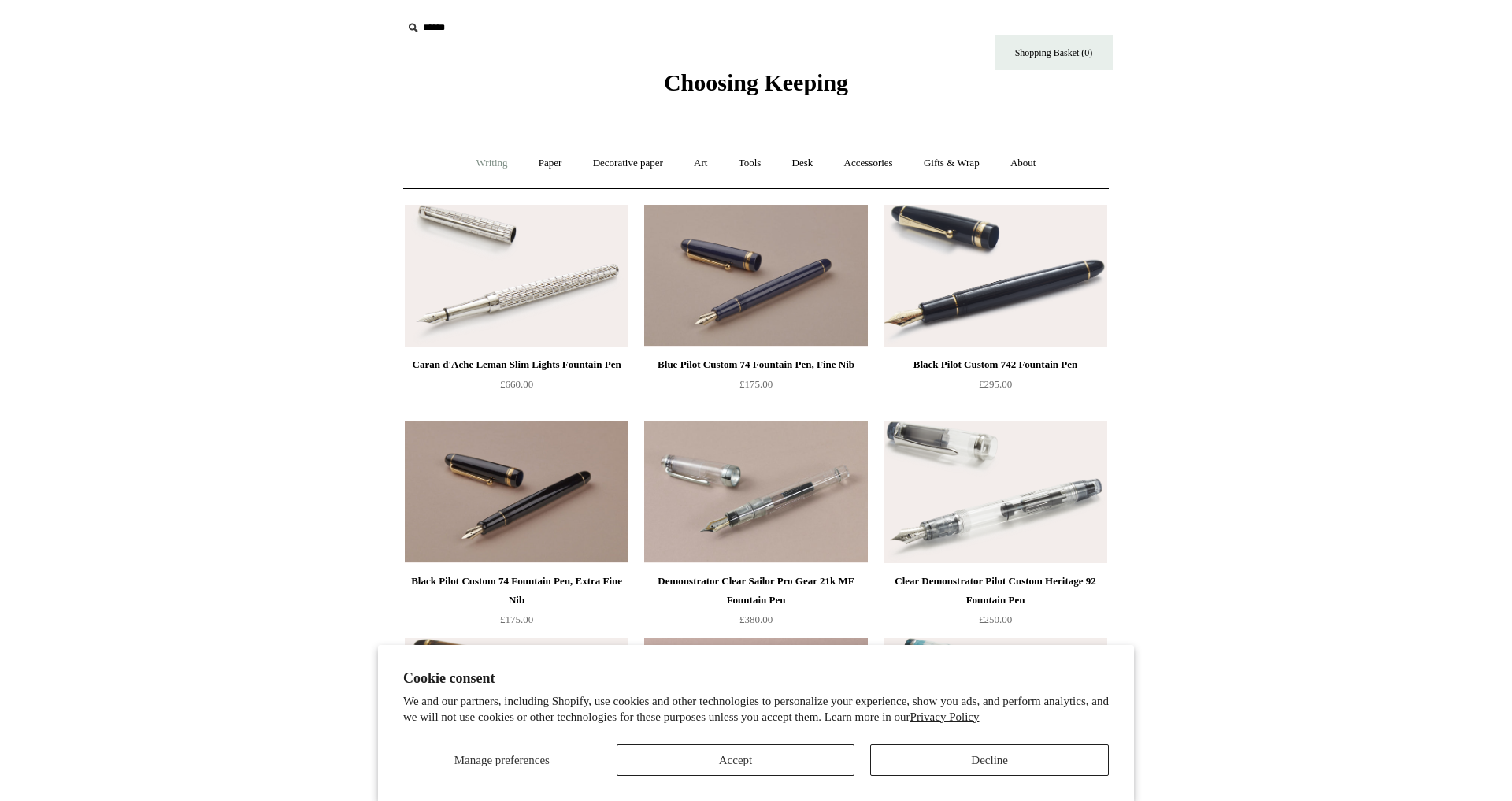
click at [479, 159] on link "Writing +" at bounding box center [492, 163] width 60 height 42
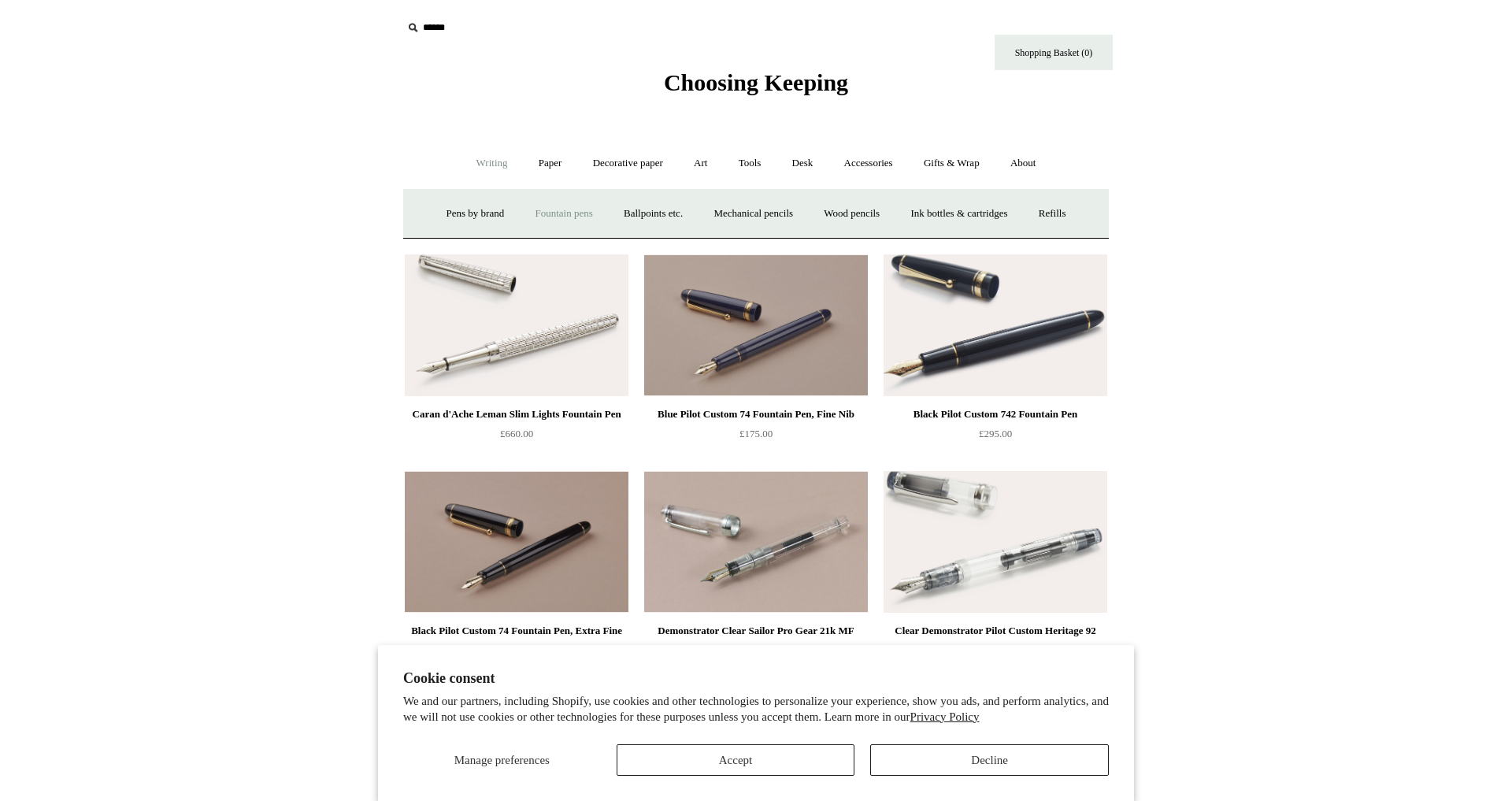
click at [540, 212] on link "Fountain pens +" at bounding box center [563, 214] width 86 height 42
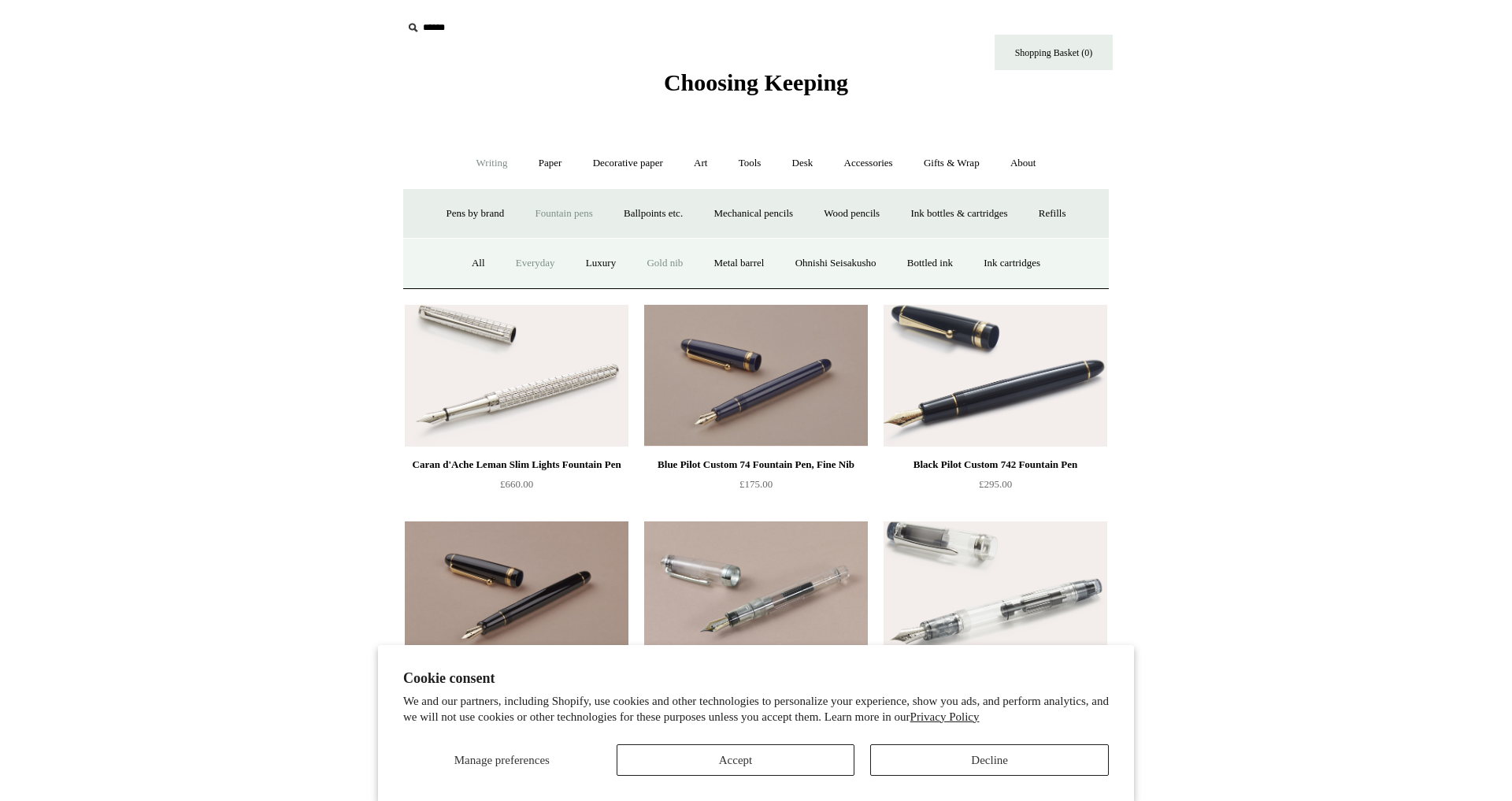
click at [517, 259] on link "Everyday" at bounding box center [536, 264] width 68 height 42
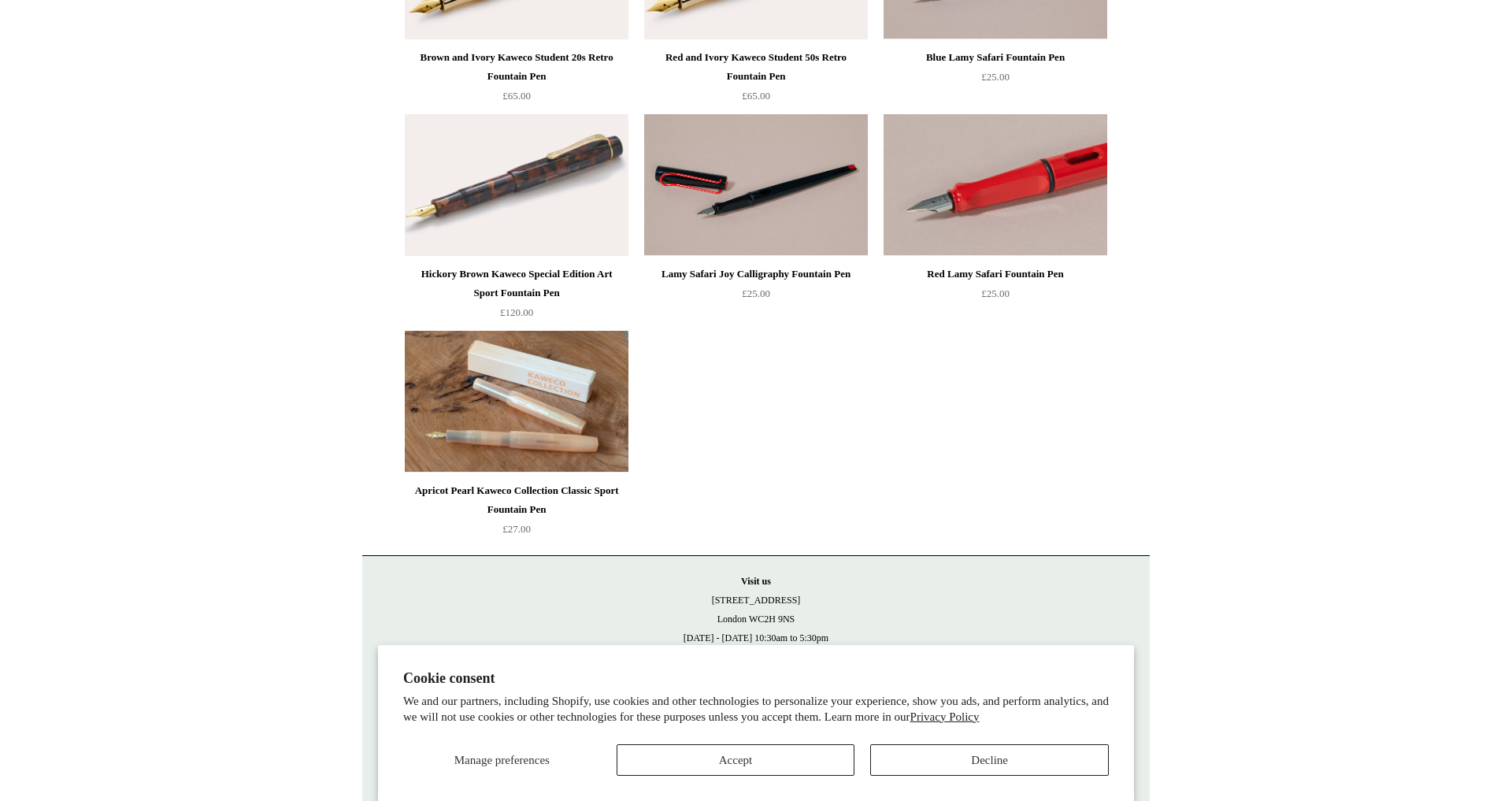
scroll to position [1605, 0]
click at [525, 175] on img at bounding box center [517, 185] width 223 height 141
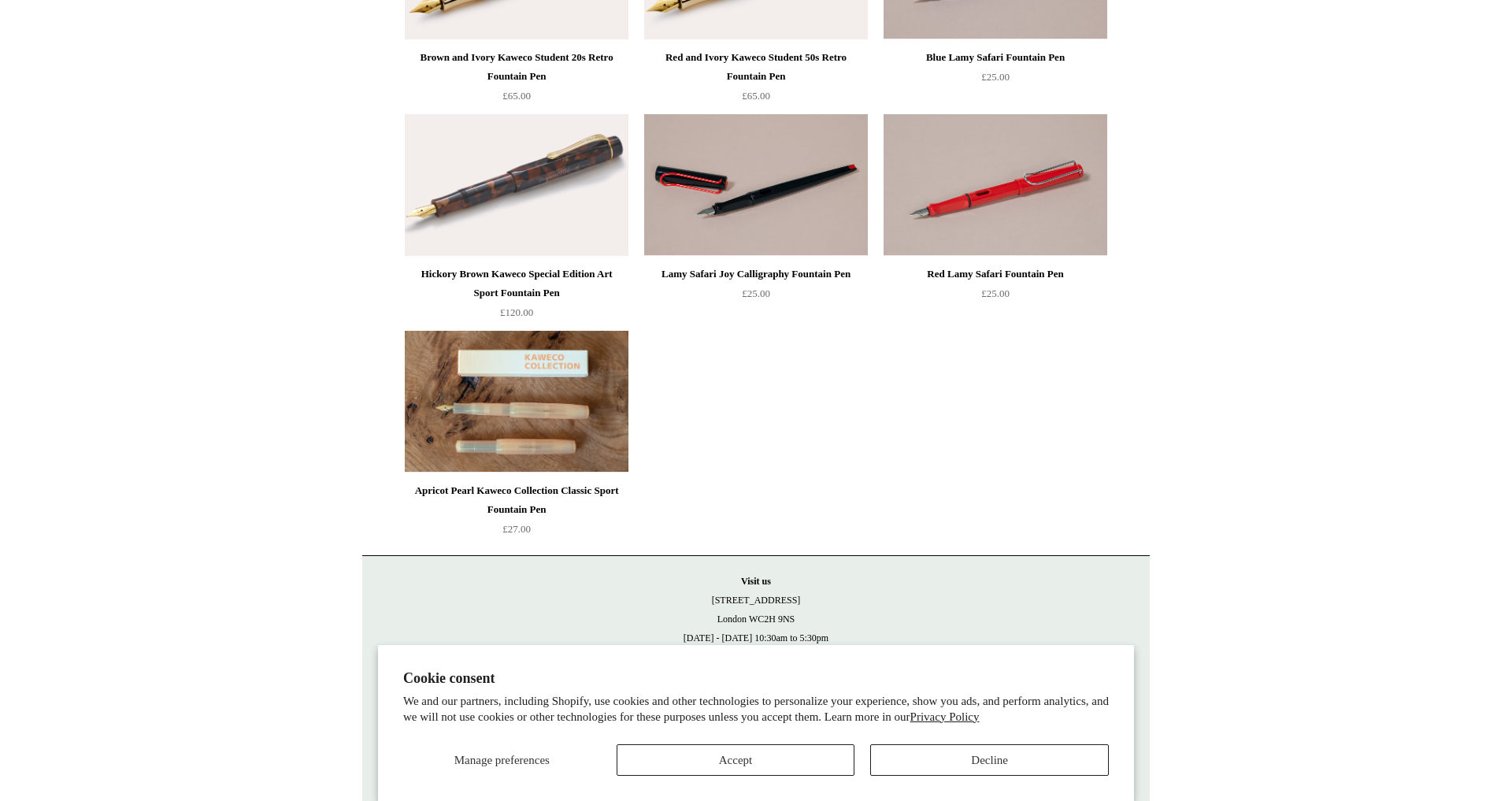
click at [540, 414] on img at bounding box center [517, 401] width 223 height 141
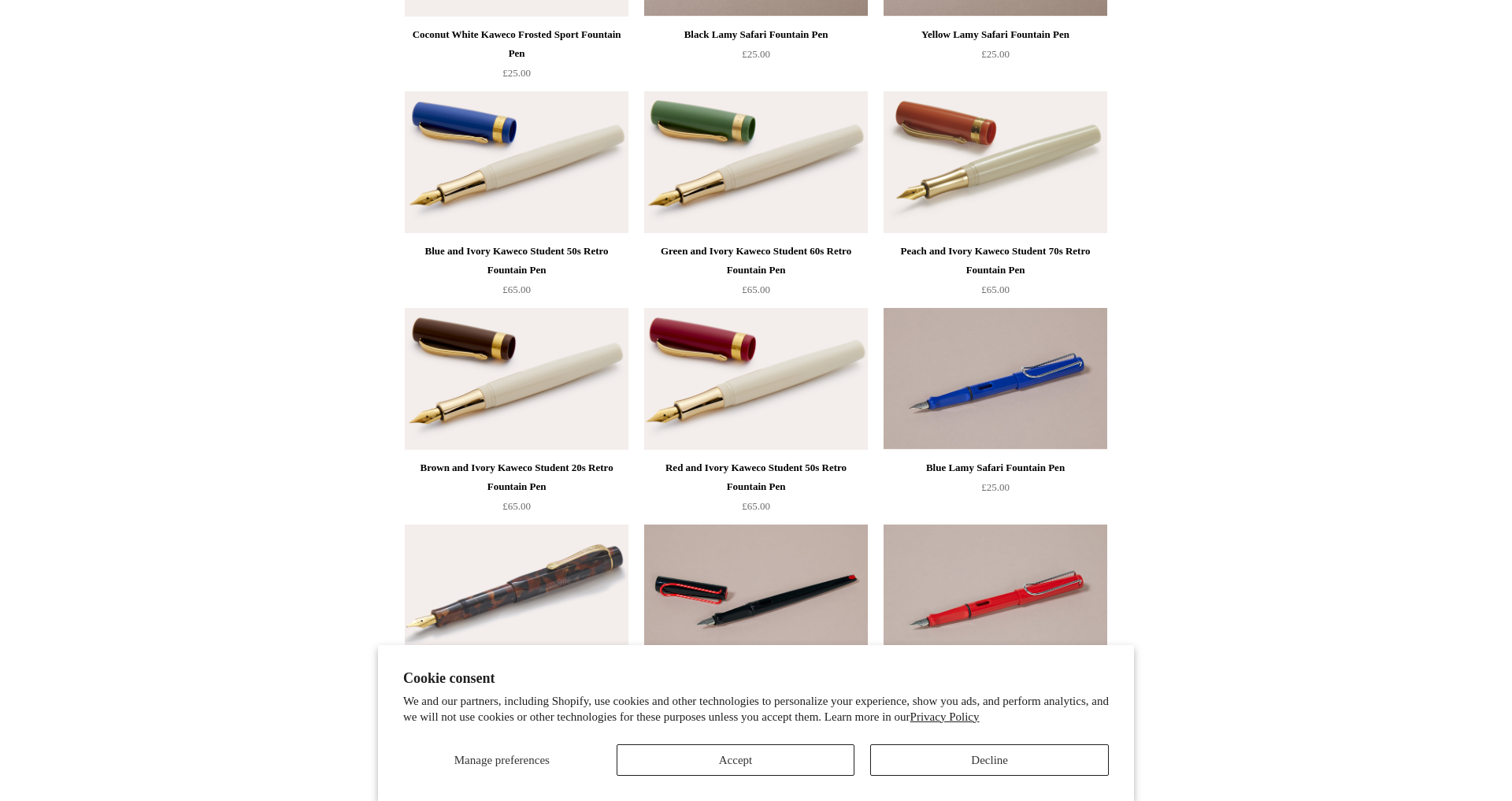
scroll to position [1188, 0]
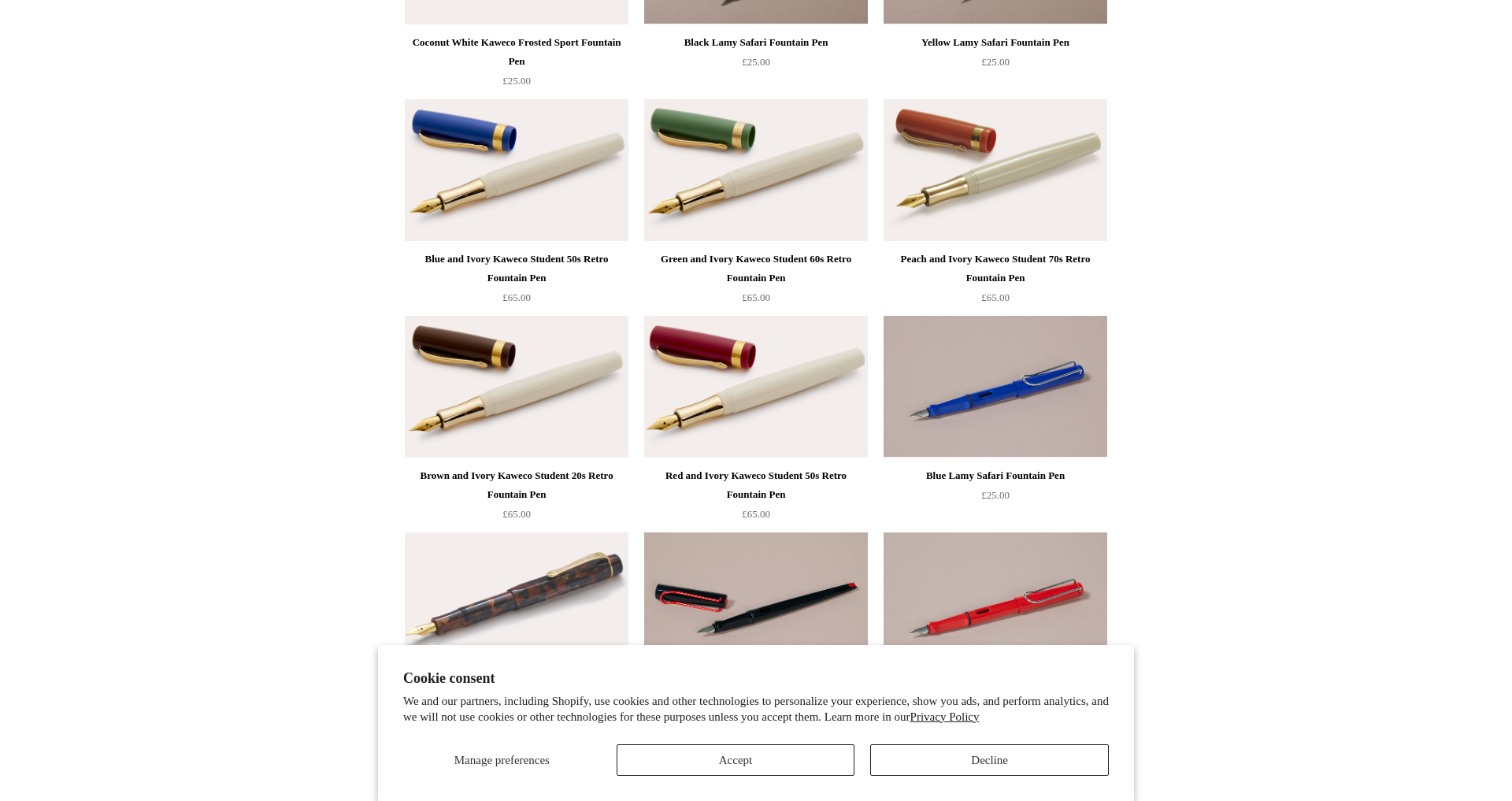
click at [994, 181] on img at bounding box center [995, 170] width 223 height 141
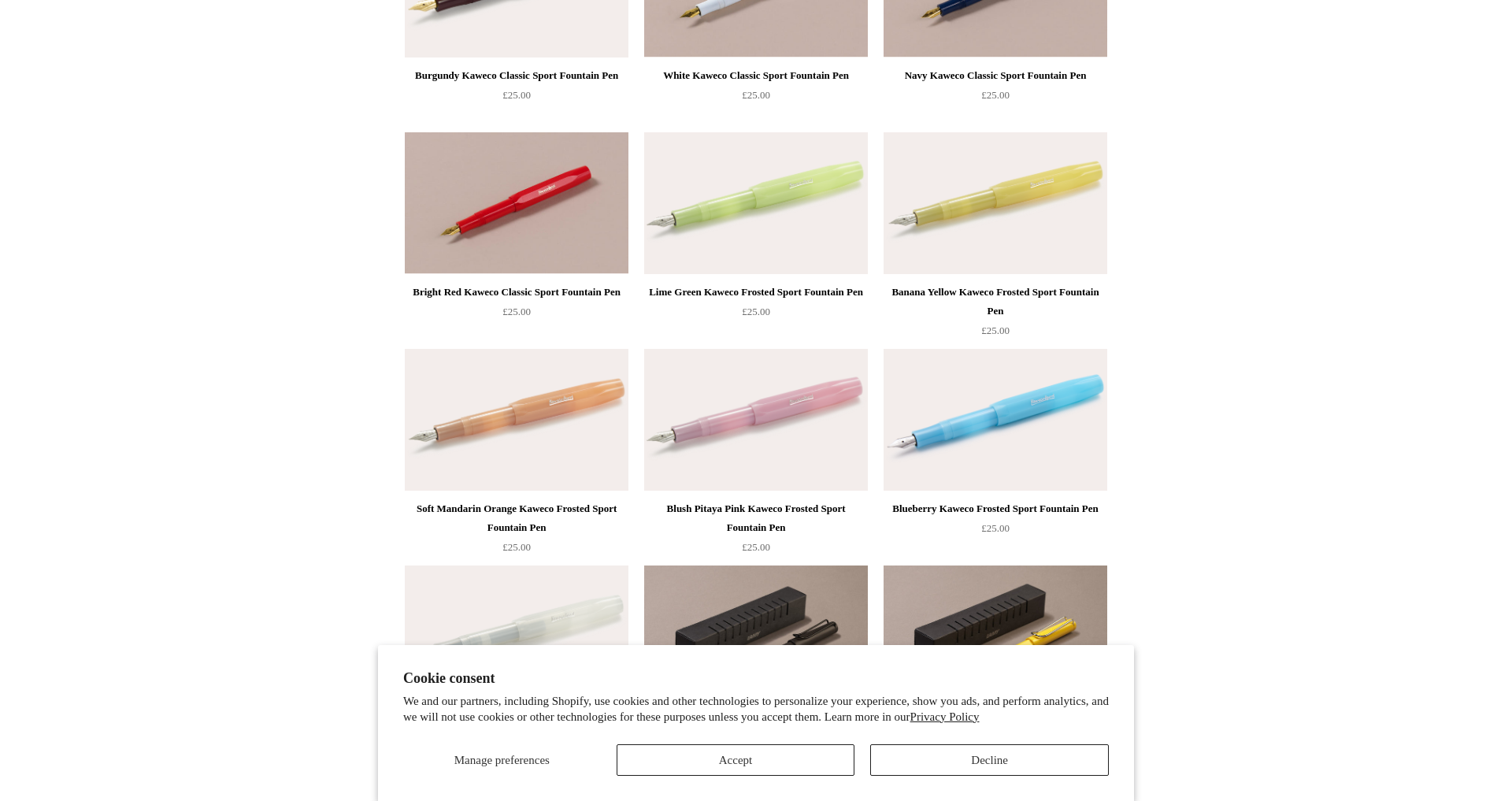
scroll to position [519, 0]
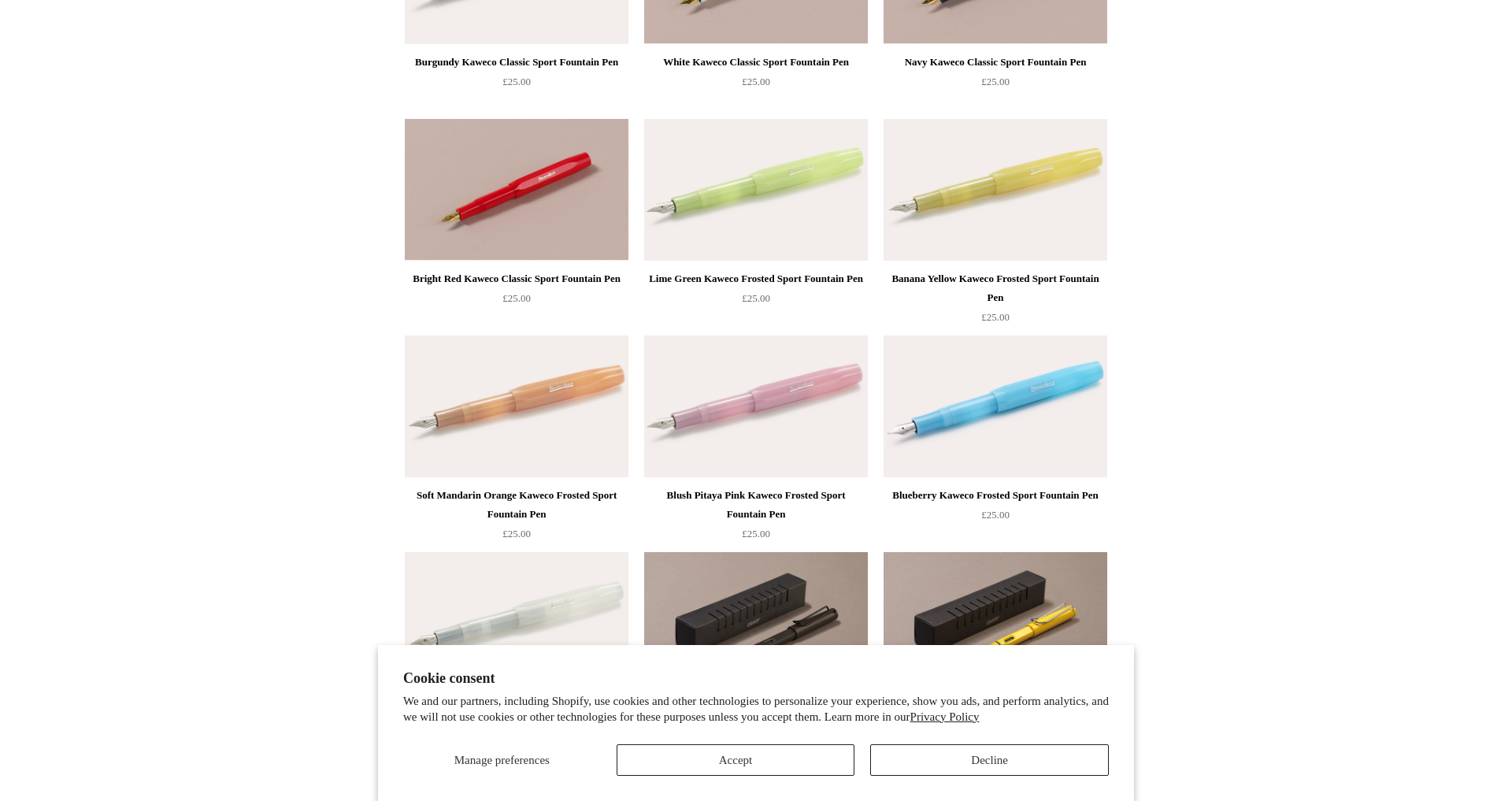
click at [584, 382] on img at bounding box center [517, 406] width 223 height 141
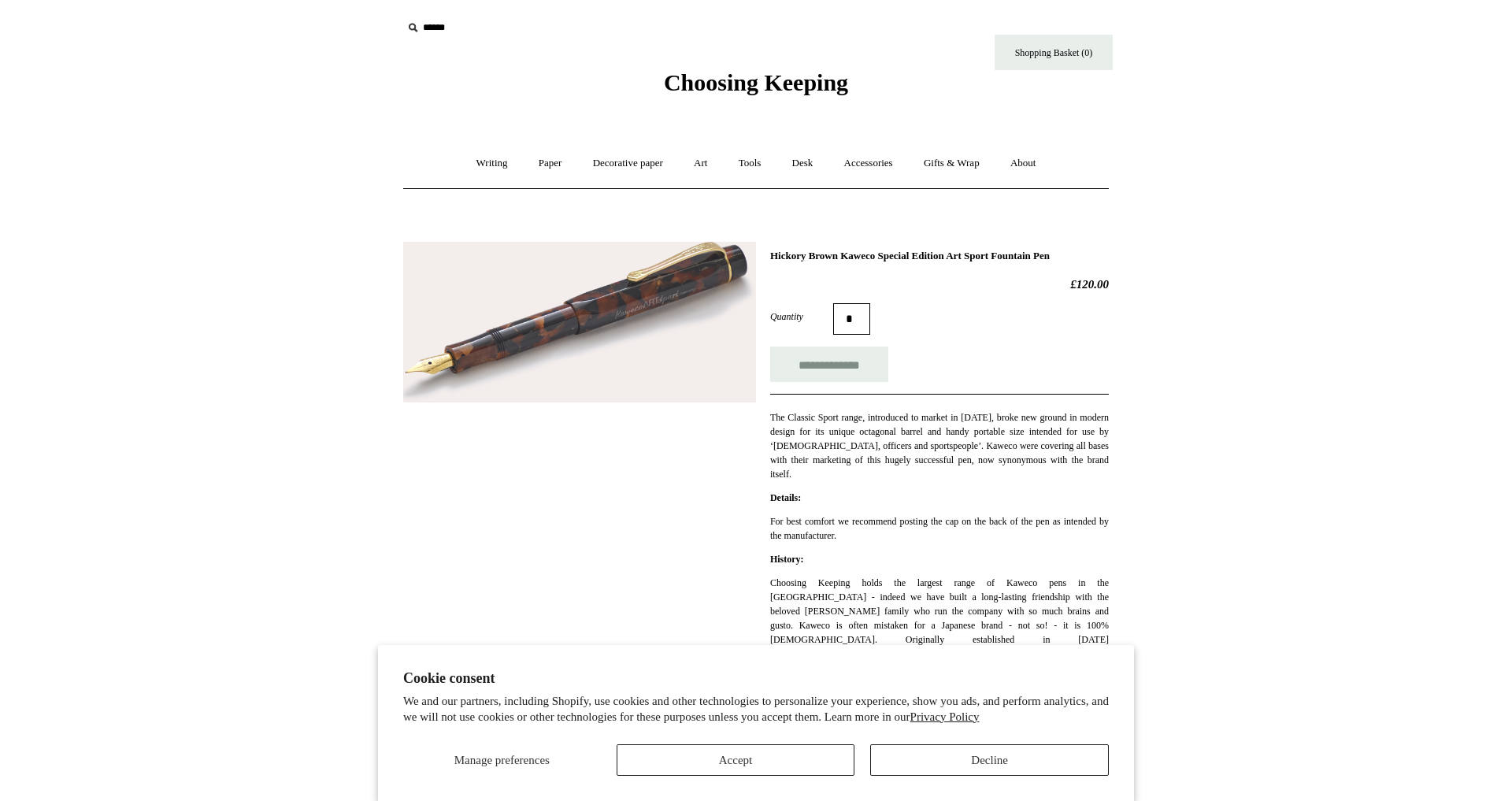
click at [664, 311] on img at bounding box center [580, 322] width 353 height 161
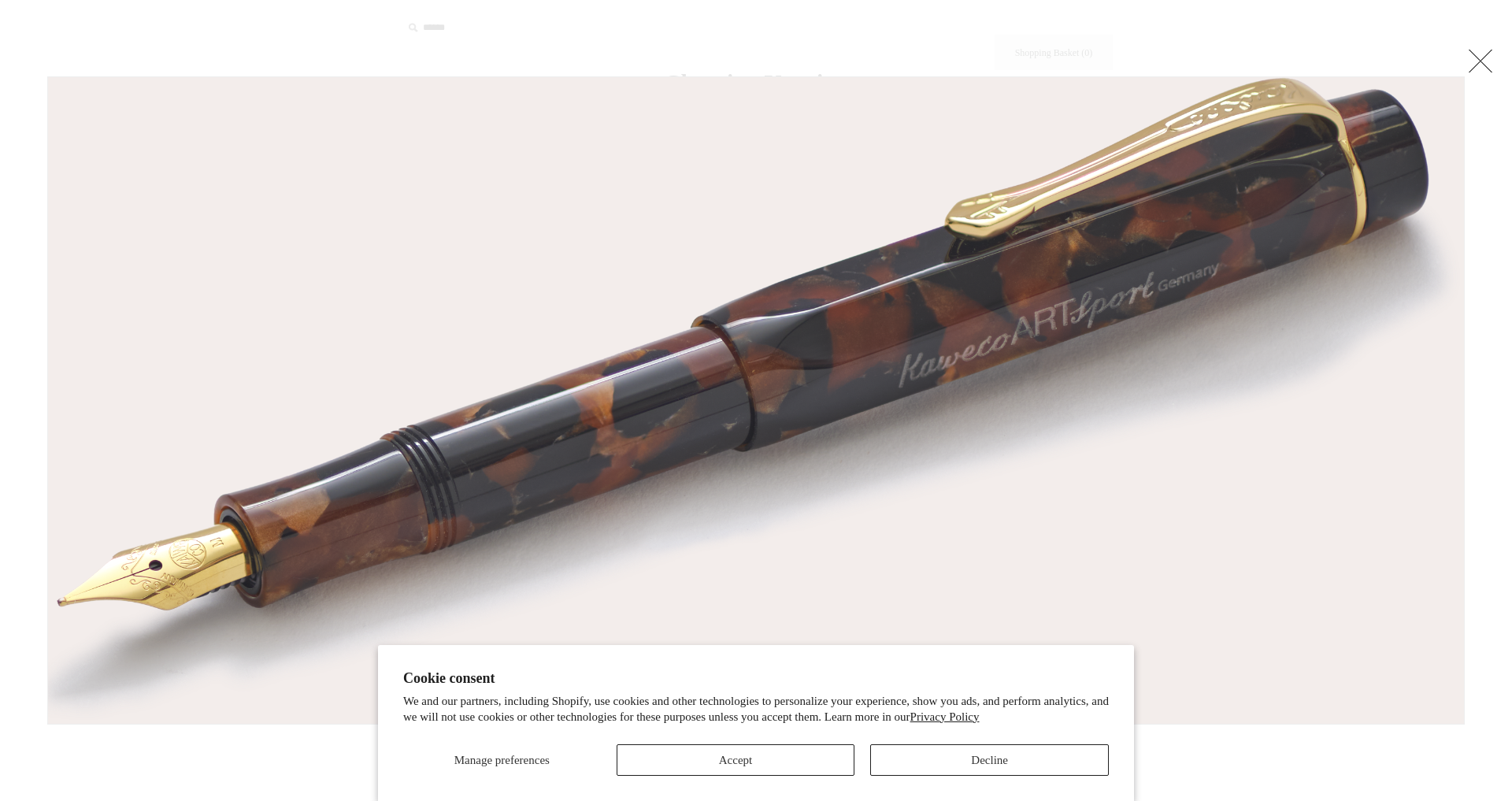
scroll to position [2, 0]
click at [715, 763] on button "Accept" at bounding box center [735, 760] width 238 height 31
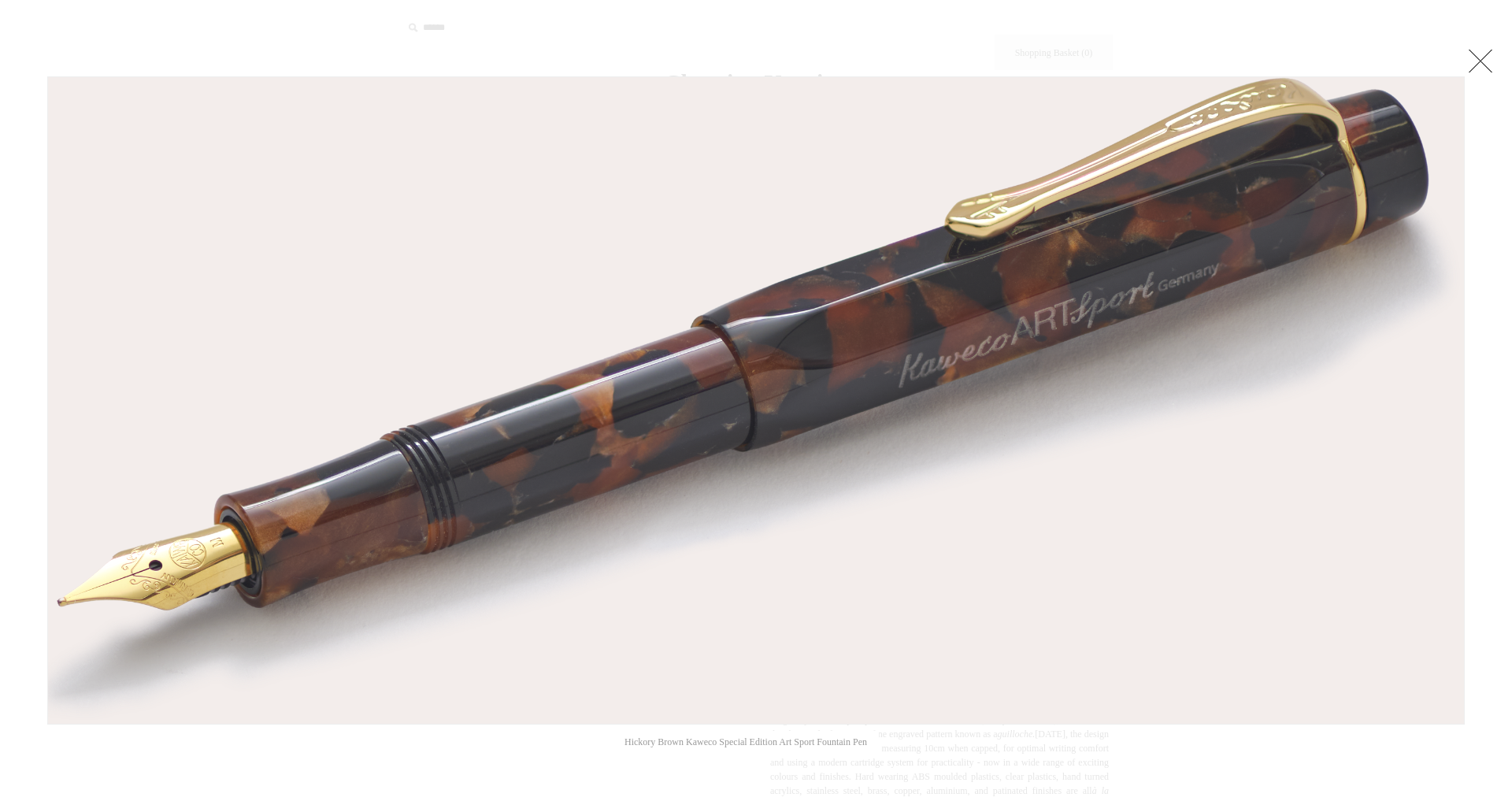
scroll to position [0, 0]
click at [1475, 58] on link at bounding box center [1481, 60] width 31 height 31
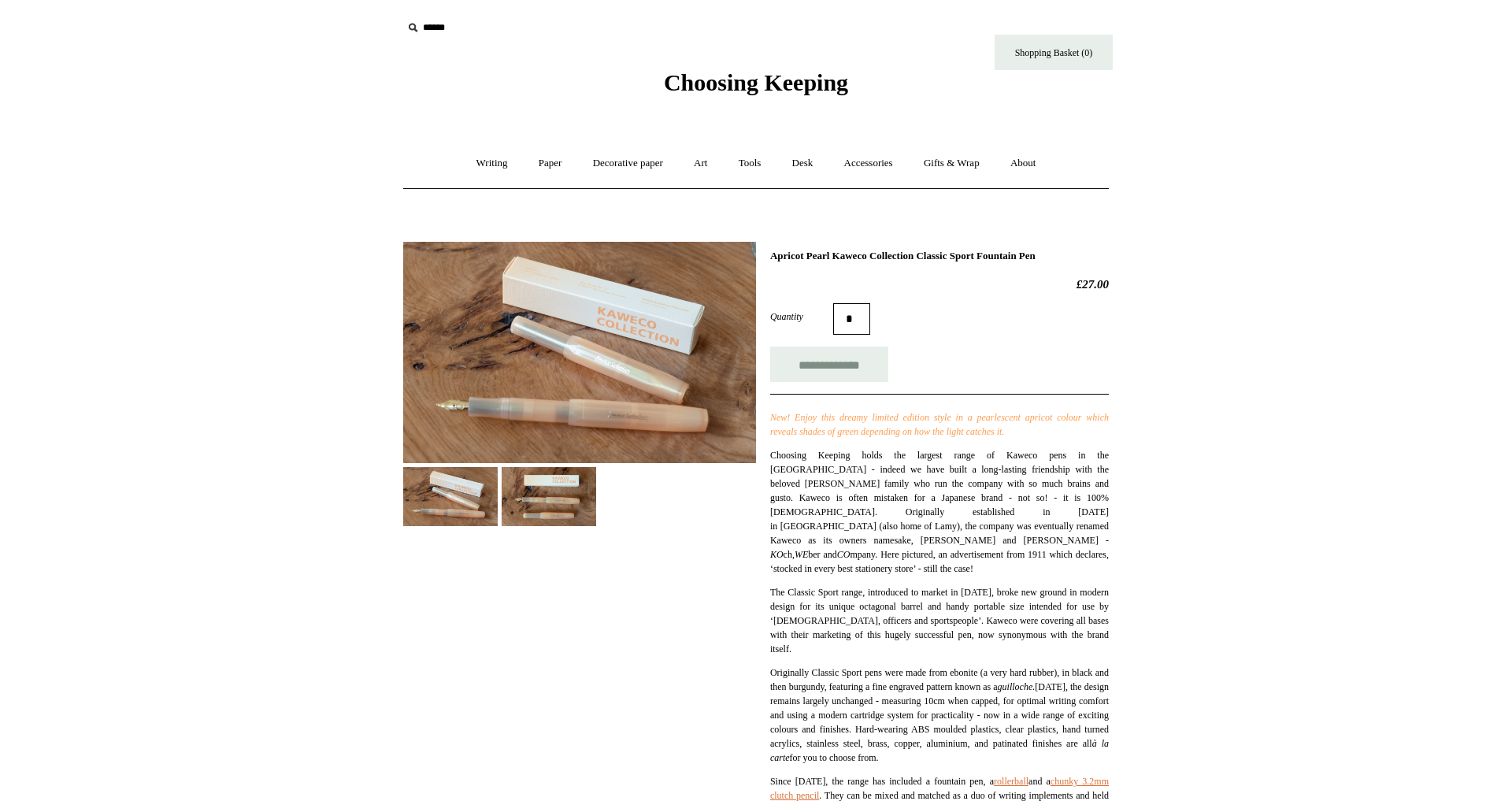
click at [540, 414] on img at bounding box center [580, 353] width 353 height 222
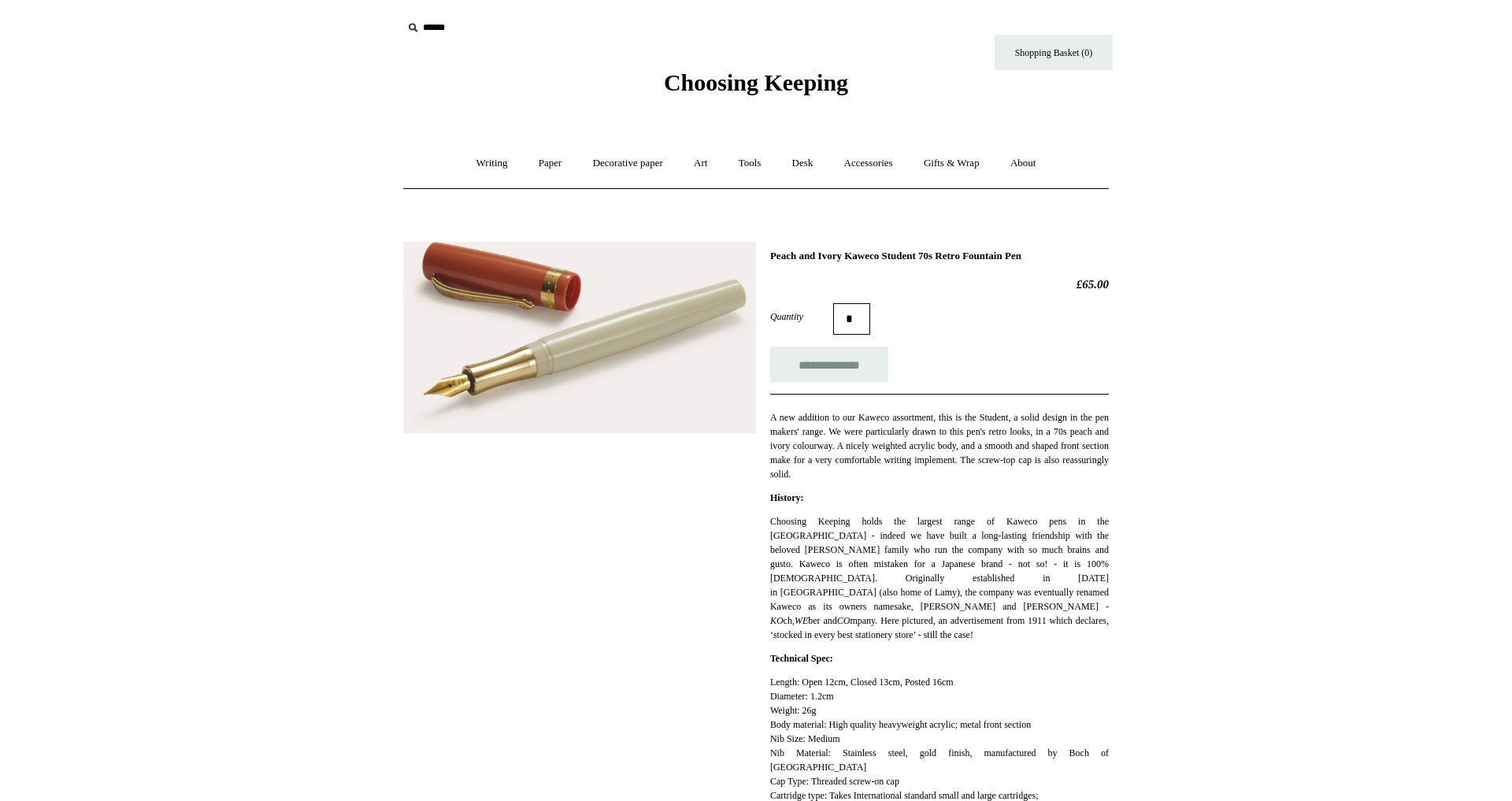
click at [653, 367] on img at bounding box center [580, 338] width 353 height 192
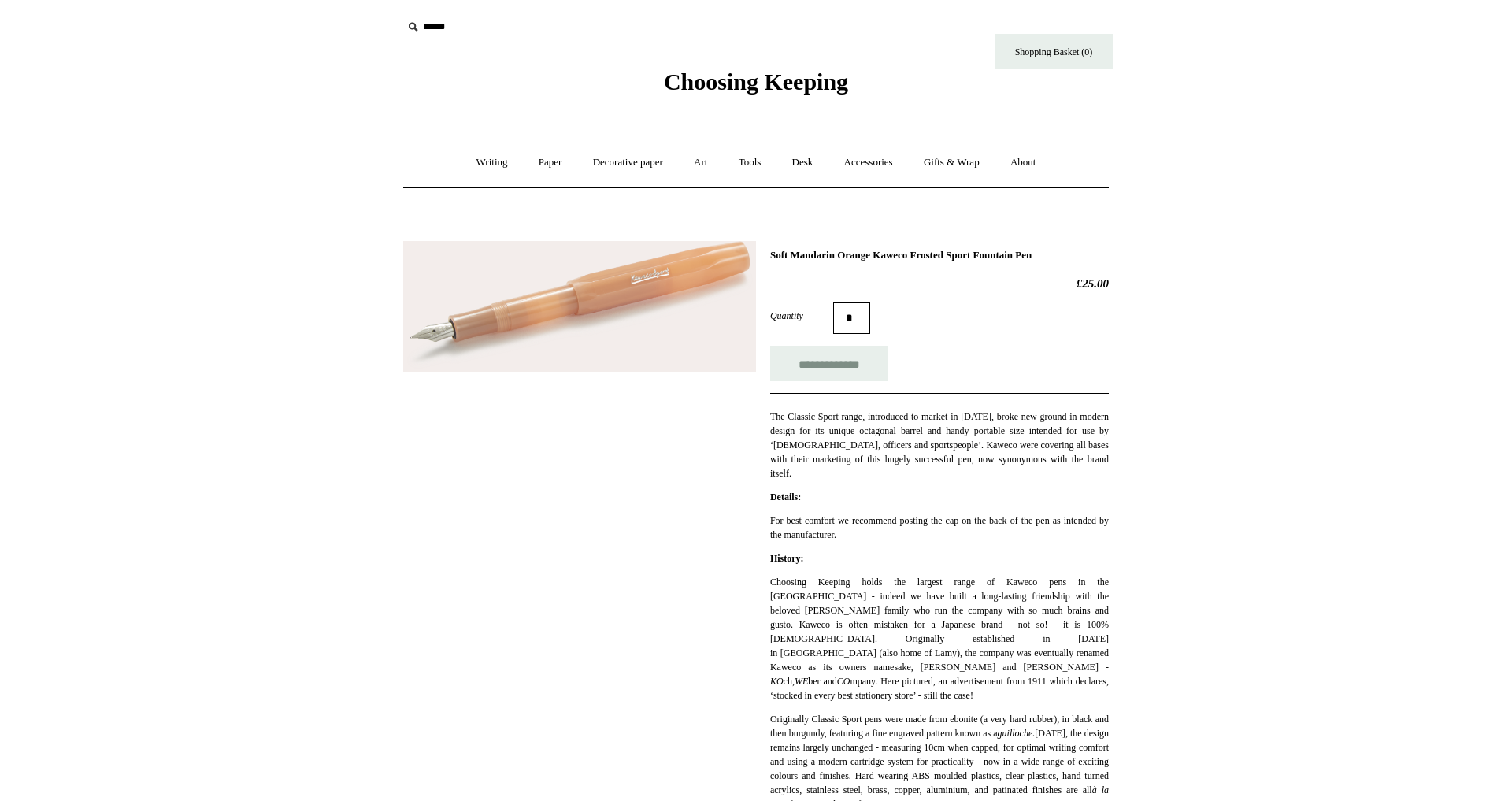
scroll to position [2, 1]
click at [617, 297] on img at bounding box center [580, 305] width 353 height 131
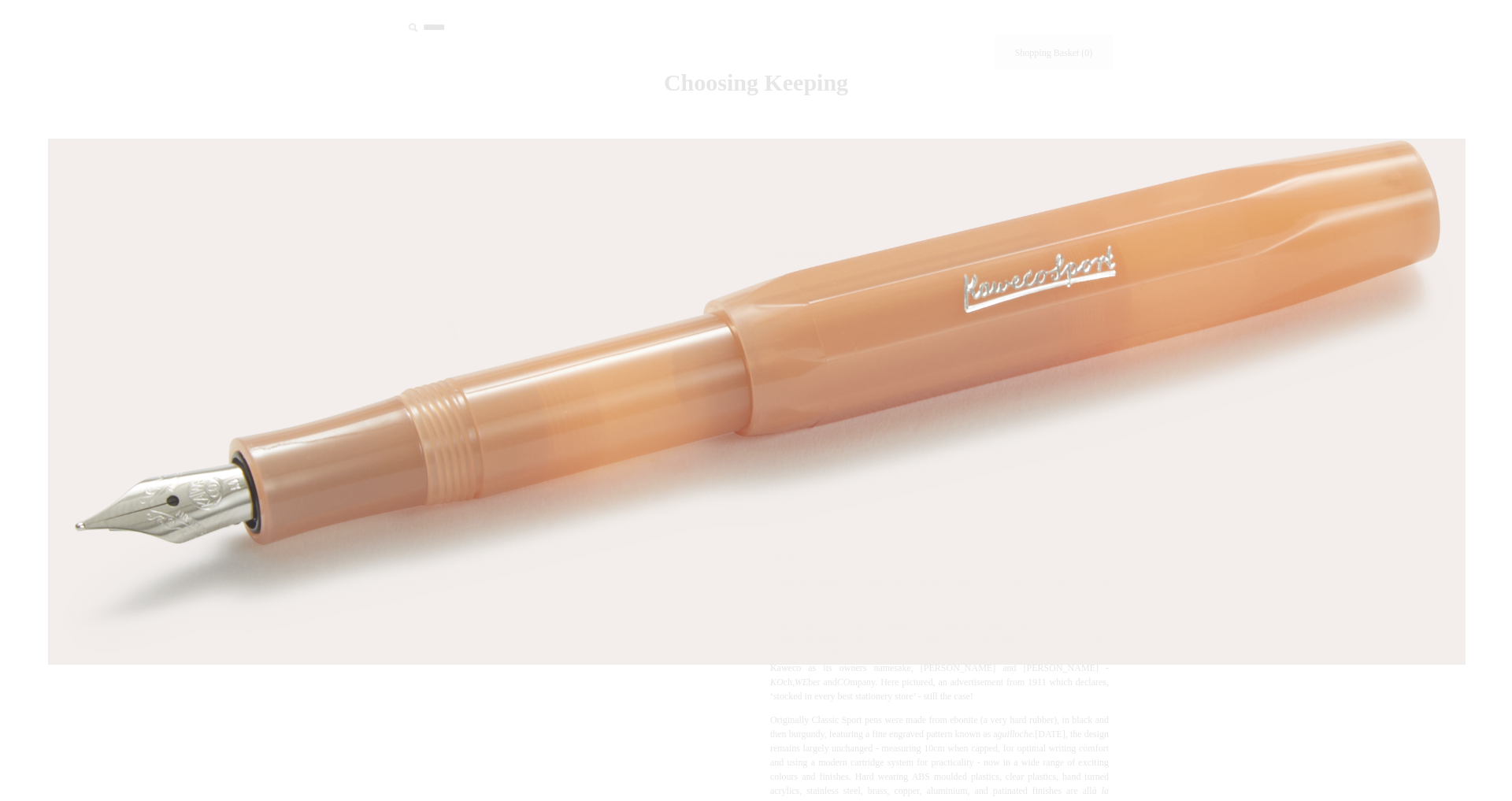
scroll to position [0, 0]
